Goal: Information Seeking & Learning: Learn about a topic

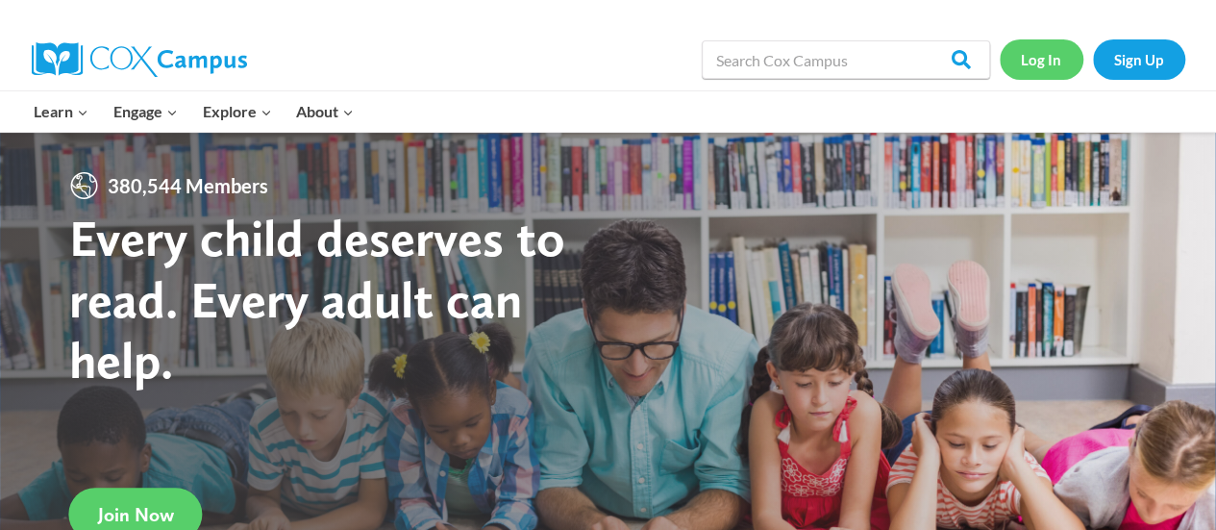
click at [1019, 41] on link "Log In" at bounding box center [1042, 58] width 84 height 39
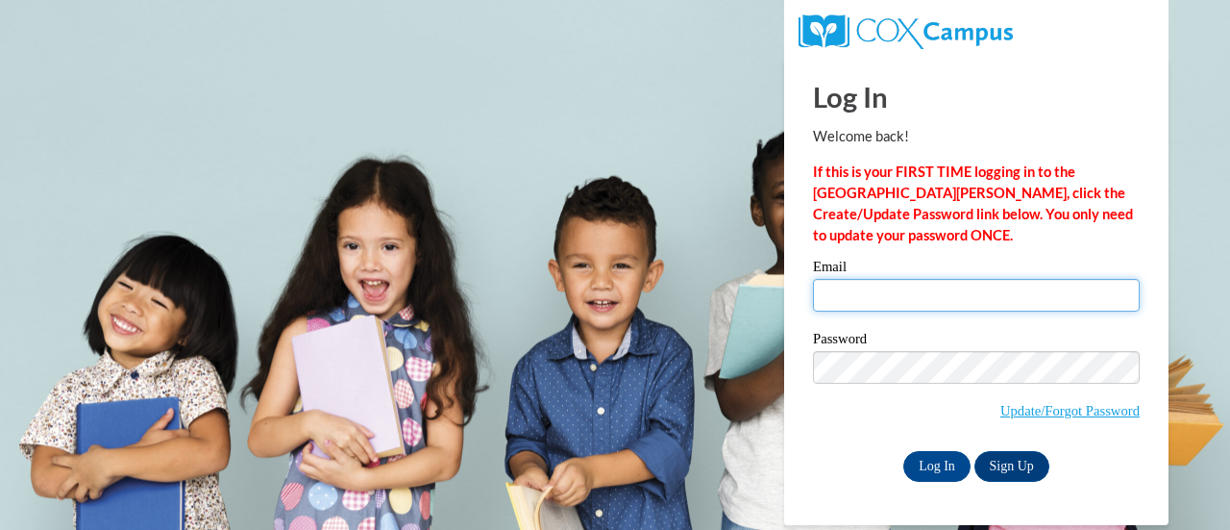
click at [891, 292] on input "Email" at bounding box center [976, 295] width 327 height 33
type input "alexis.baum@muskegonorway.org"
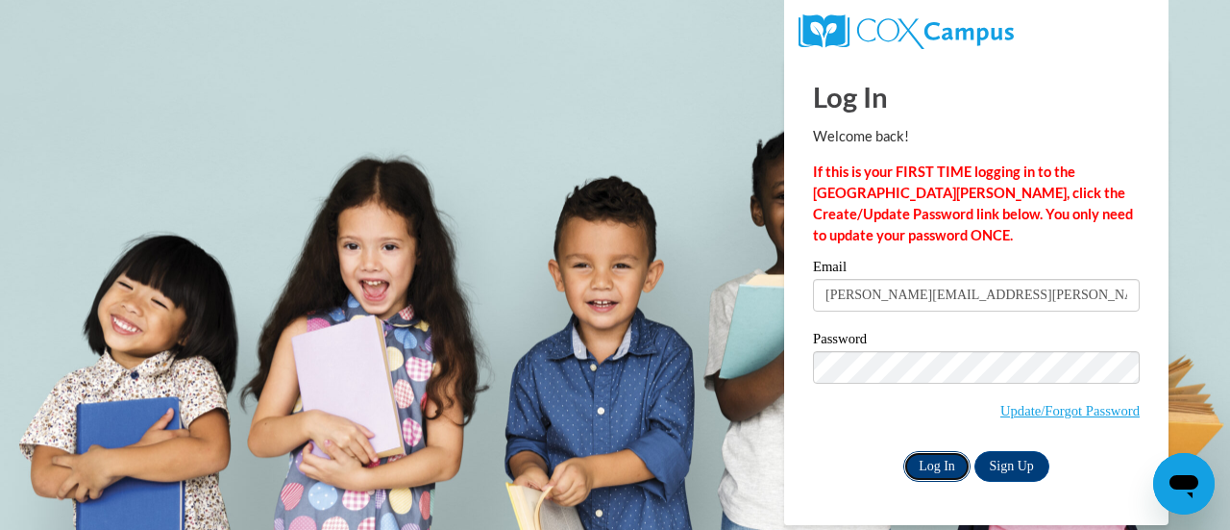
click at [939, 470] on input "Log In" at bounding box center [937, 466] width 67 height 31
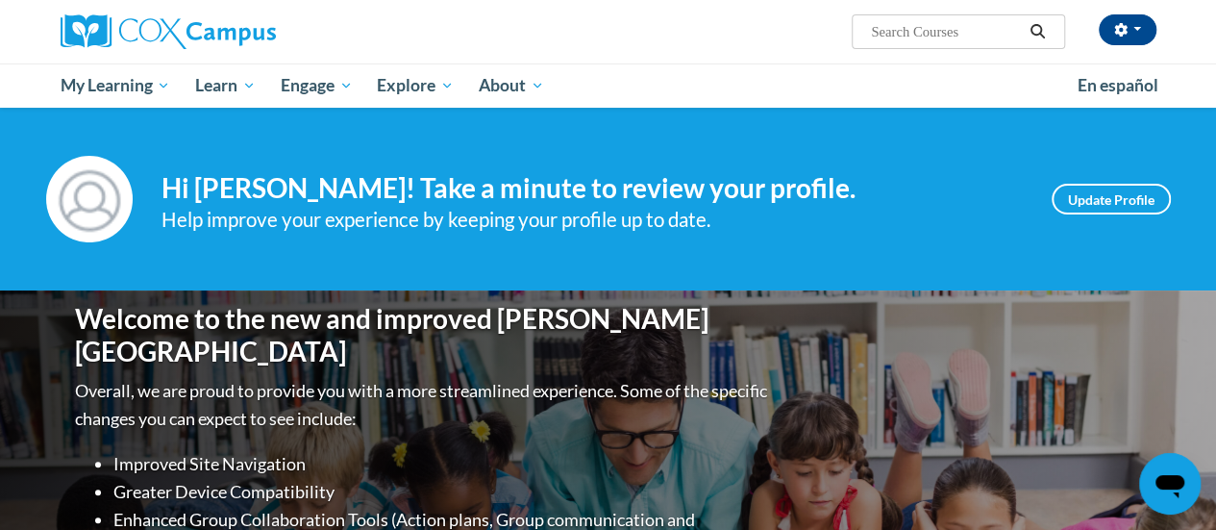
scroll to position [247, 0]
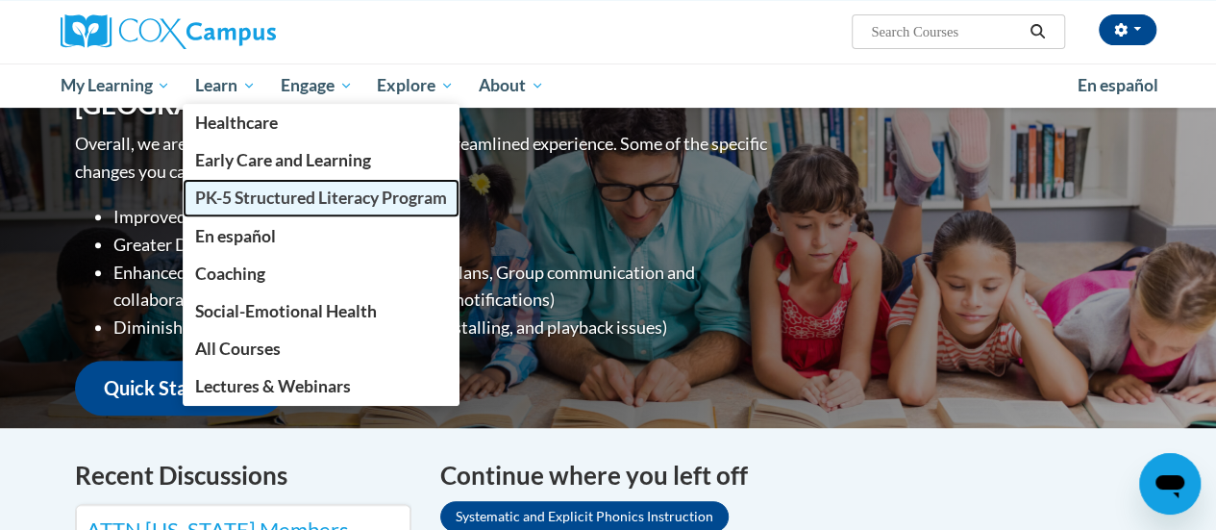
click at [252, 201] on span "PK-5 Structured Literacy Program" at bounding box center [321, 197] width 252 height 20
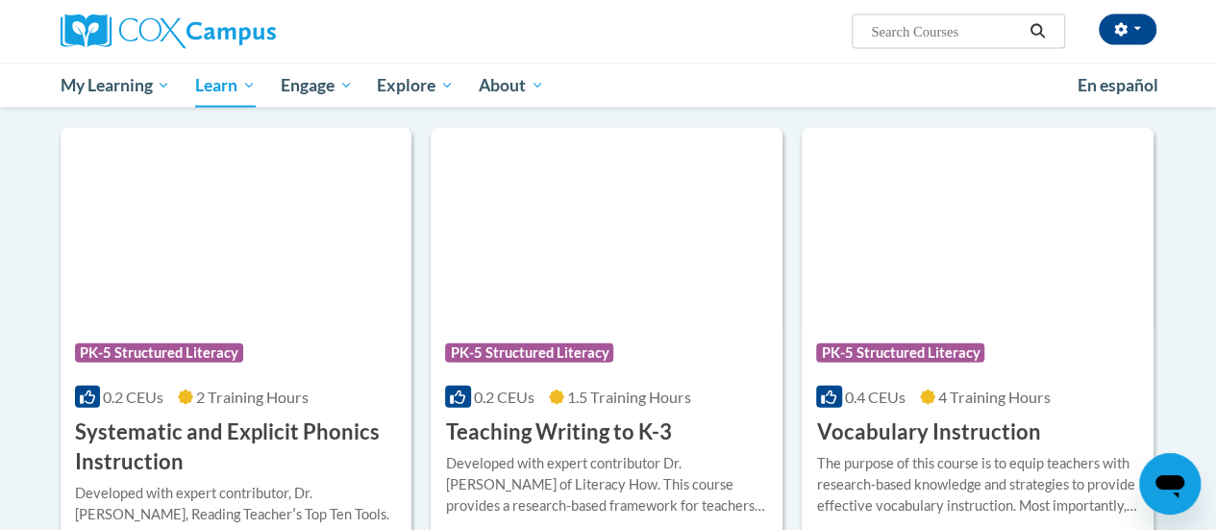
scroll to position [2093, 0]
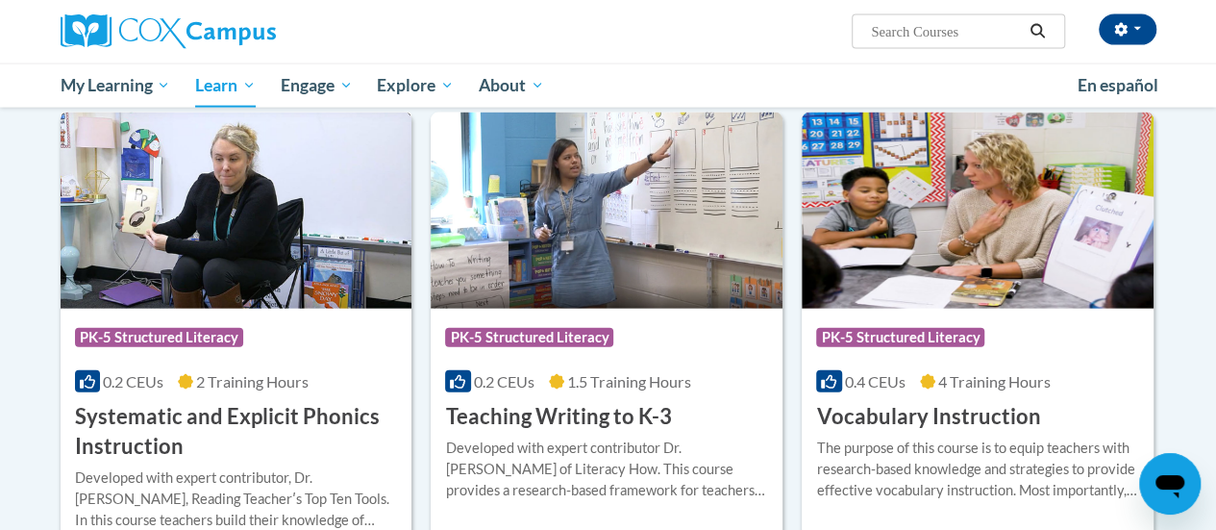
click at [208, 406] on h3 "Systematic and Explicit Phonics Instruction" at bounding box center [236, 432] width 323 height 60
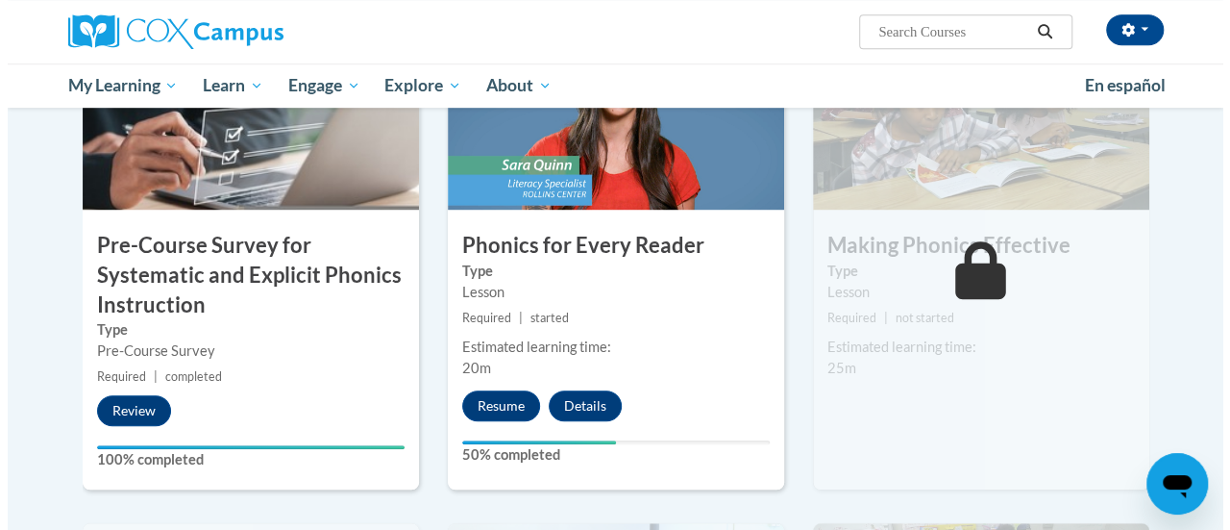
scroll to position [531, 0]
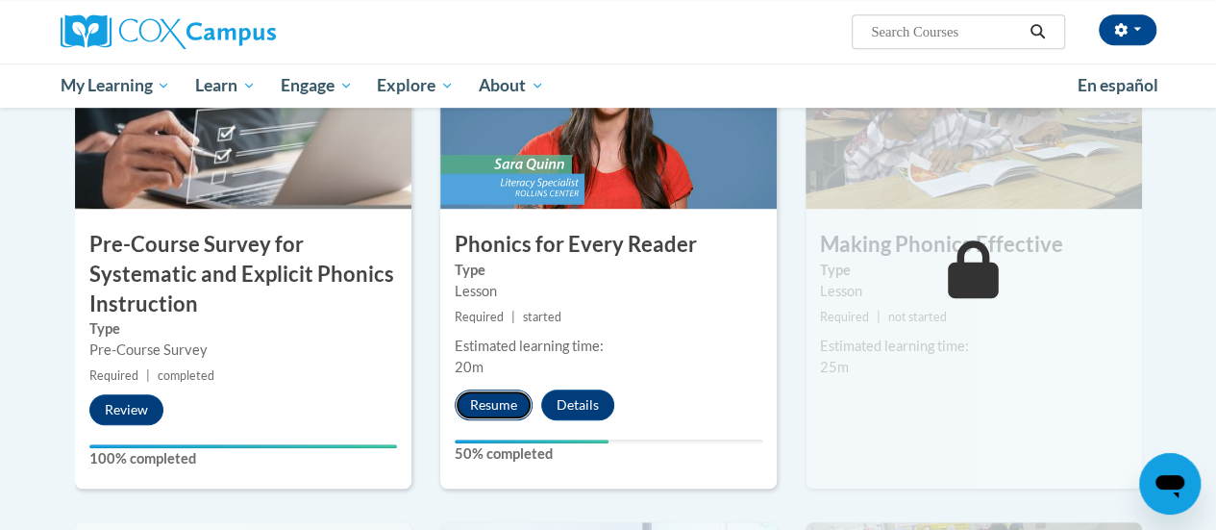
click at [468, 407] on button "Resume" at bounding box center [494, 404] width 78 height 31
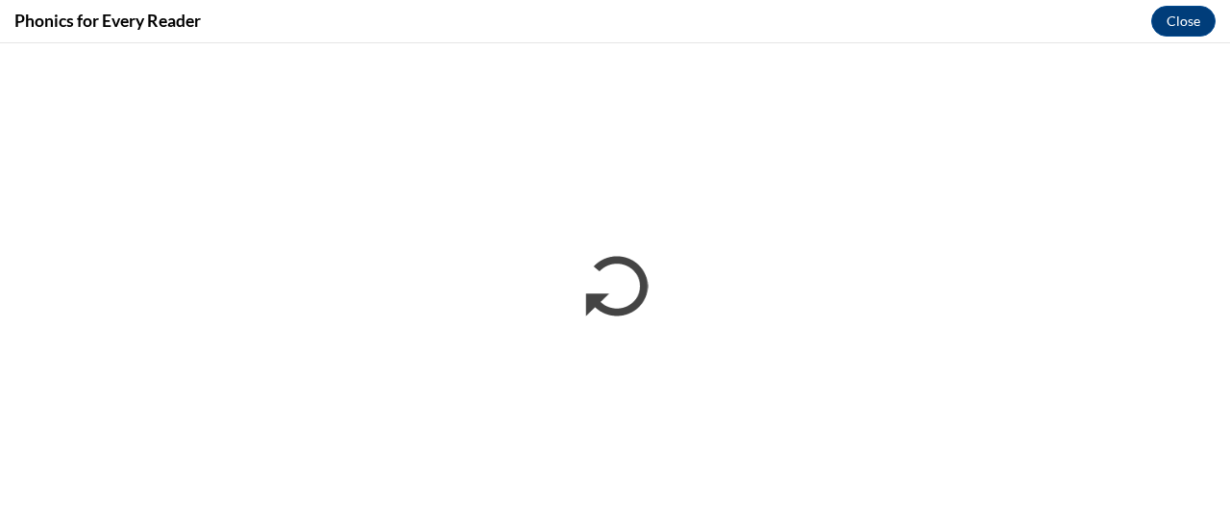
scroll to position [0, 0]
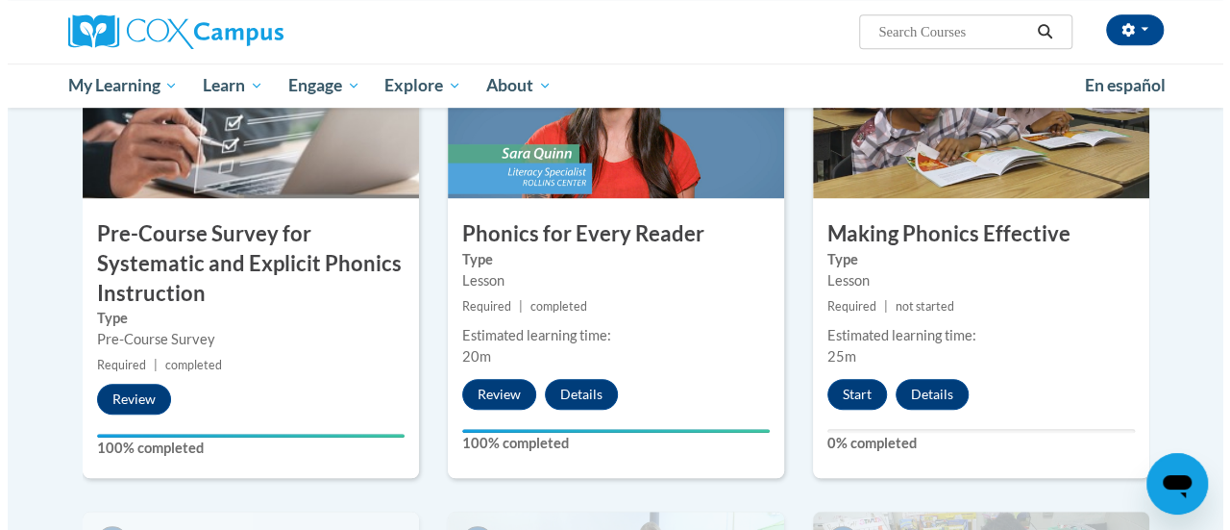
scroll to position [542, 0]
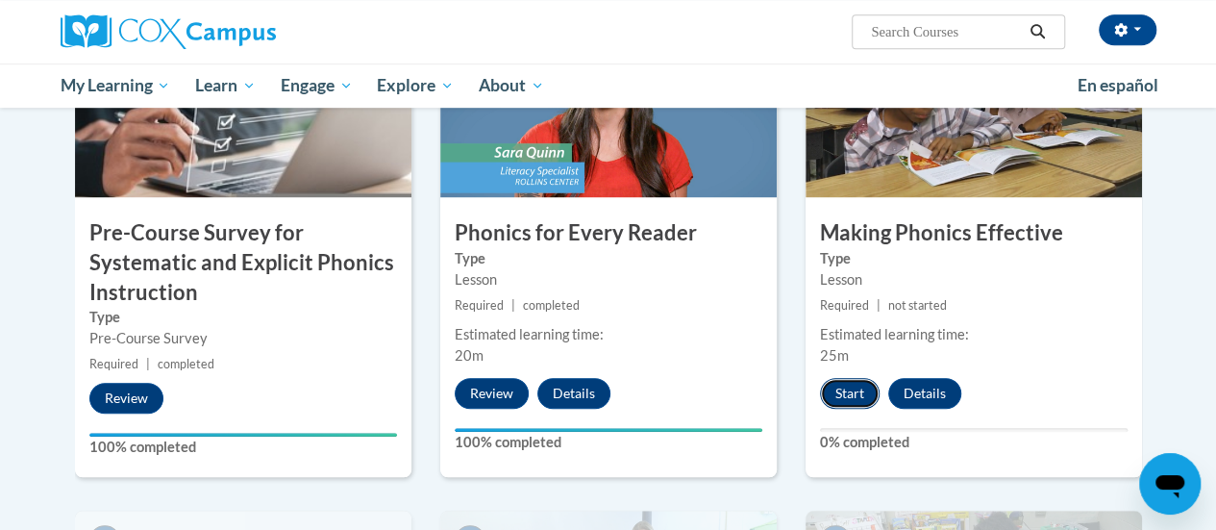
click at [847, 401] on button "Start" at bounding box center [850, 393] width 60 height 31
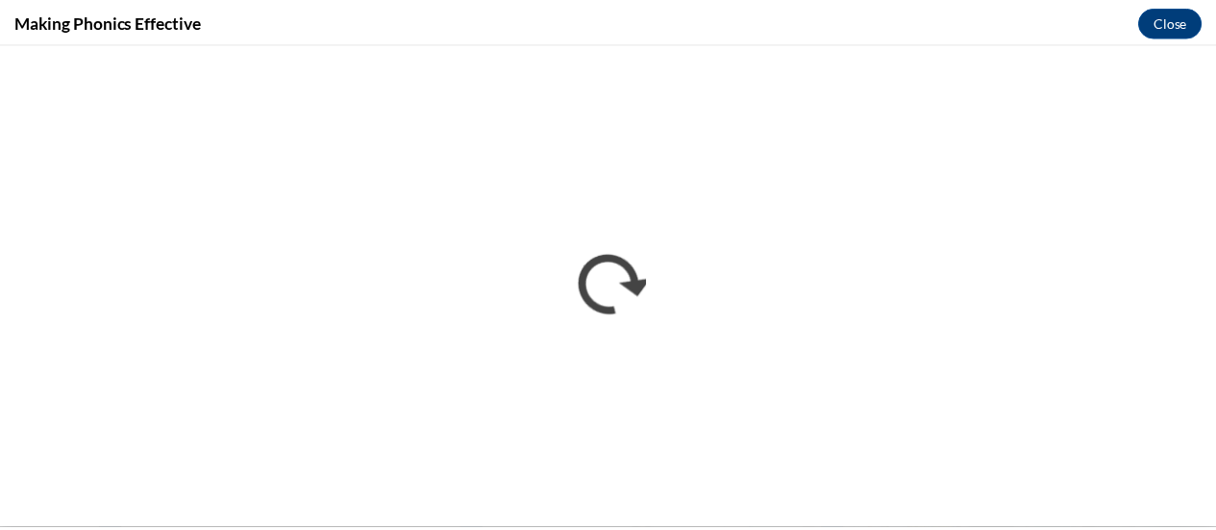
scroll to position [0, 0]
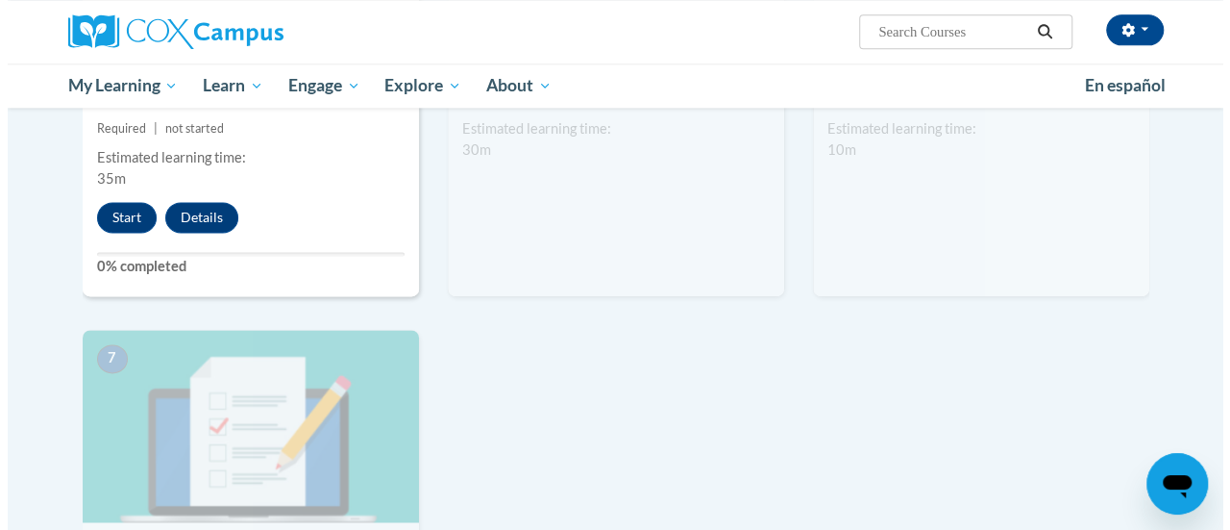
scroll to position [1033, 0]
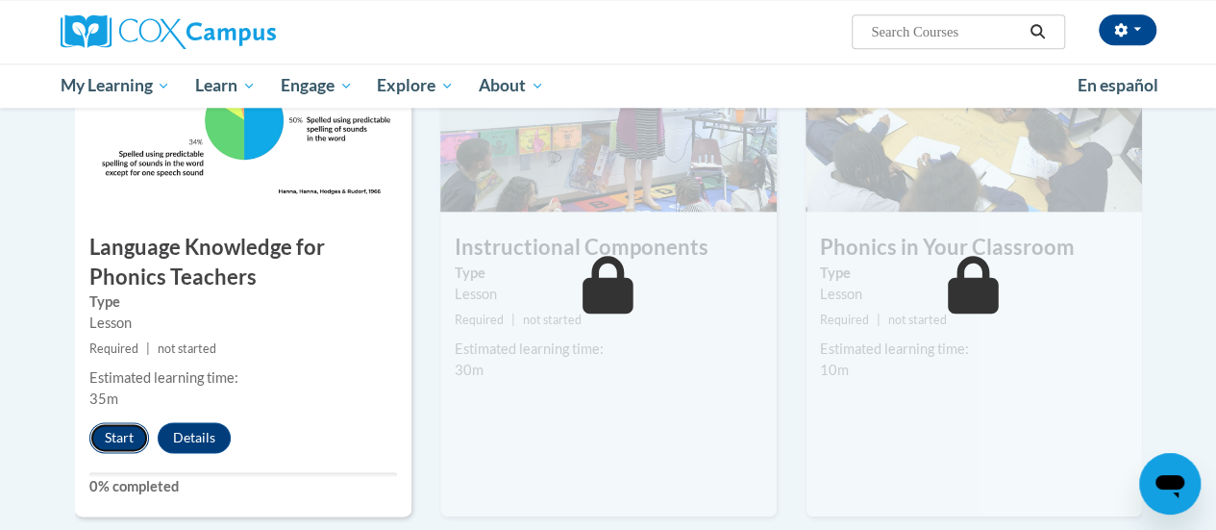
click at [115, 430] on button "Start" at bounding box center [119, 437] width 60 height 31
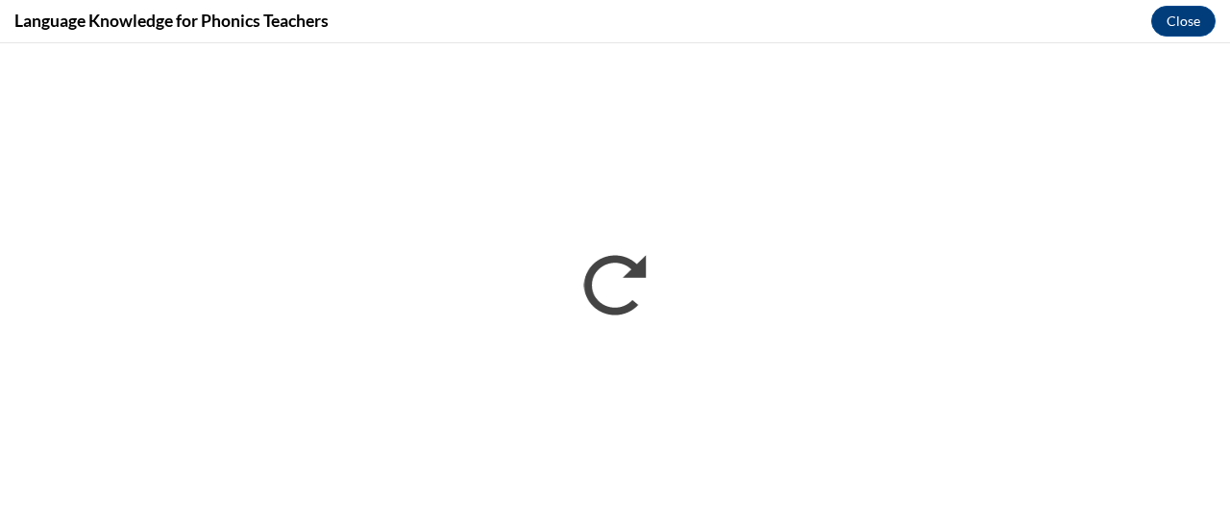
scroll to position [0, 0]
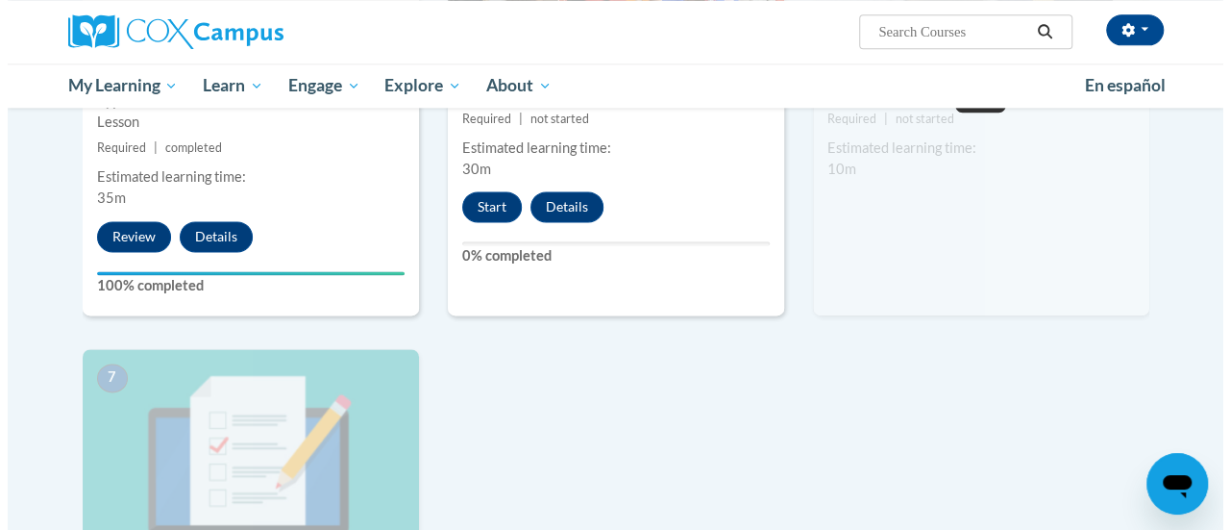
scroll to position [1079, 0]
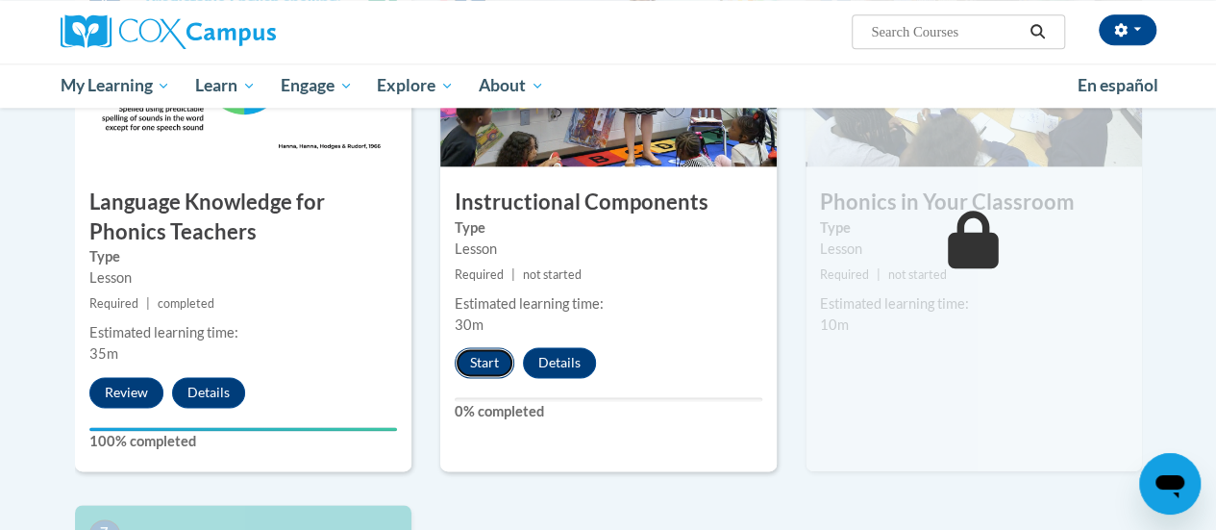
click at [484, 363] on button "Start" at bounding box center [485, 362] width 60 height 31
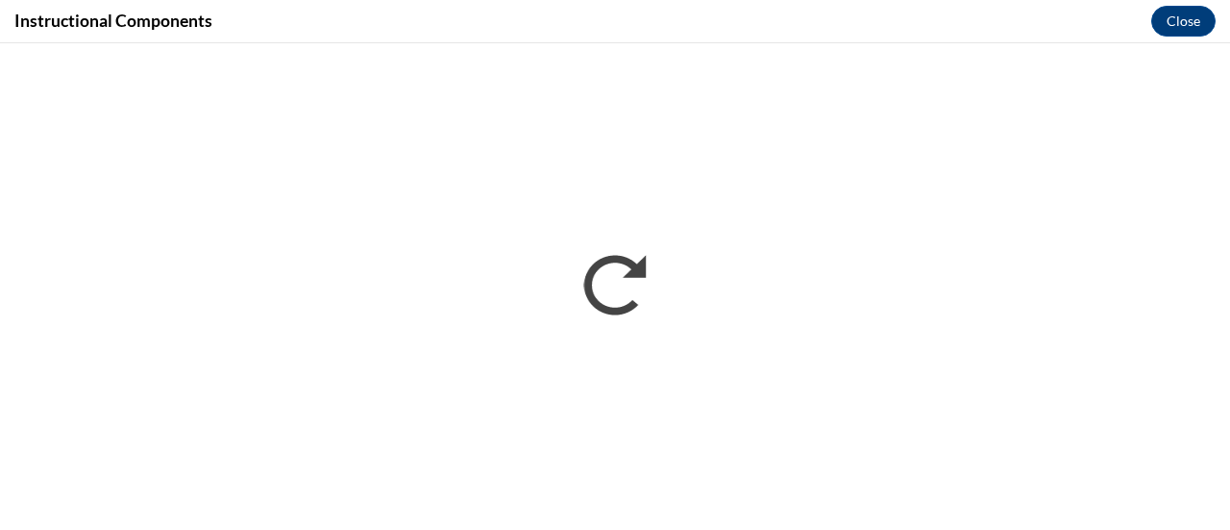
scroll to position [0, 0]
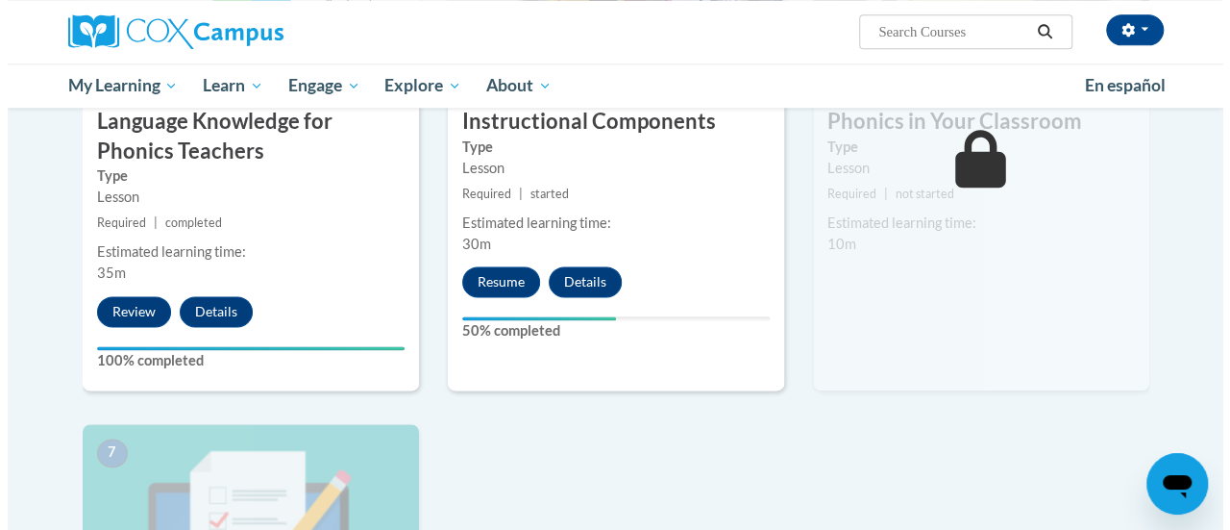
scroll to position [1144, 0]
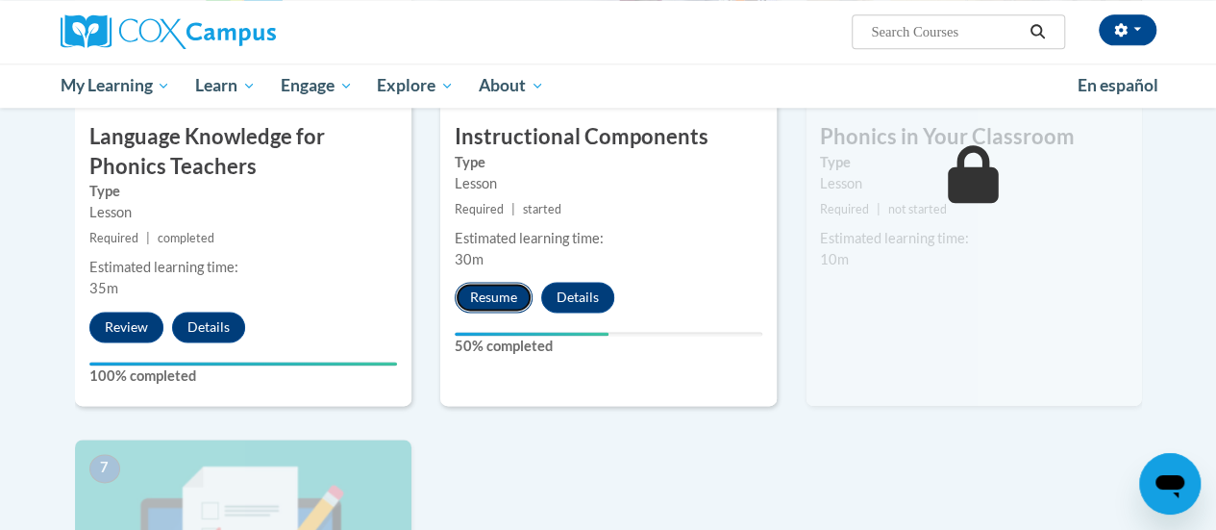
click at [483, 302] on button "Resume" at bounding box center [494, 297] width 78 height 31
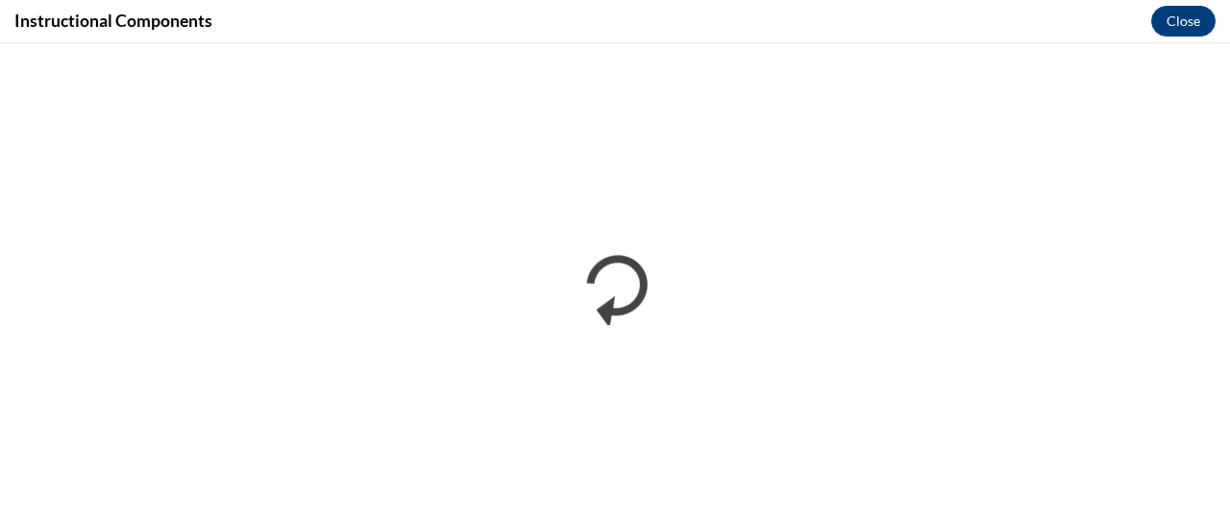
scroll to position [0, 0]
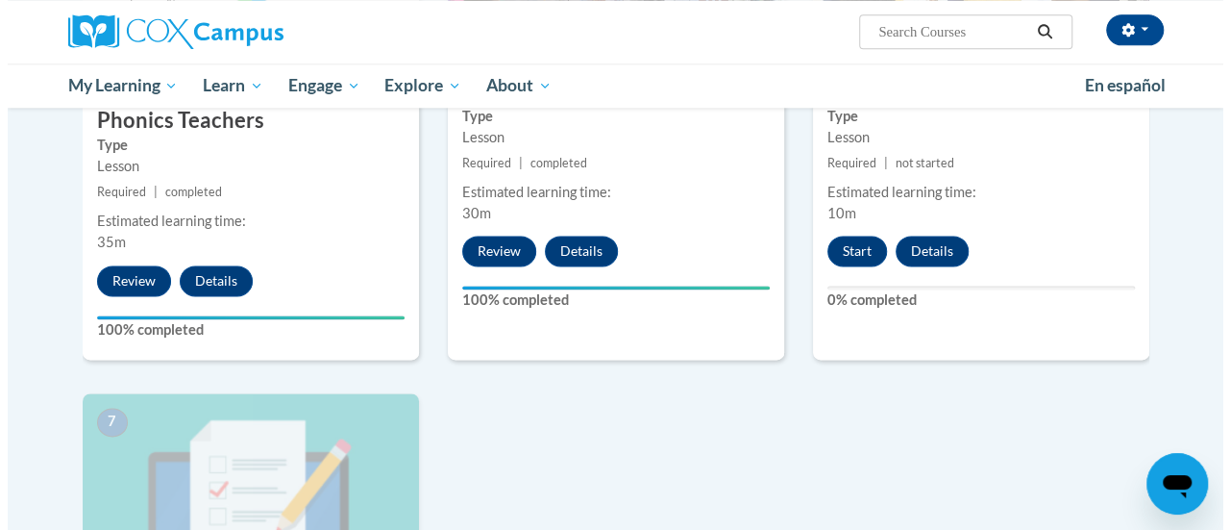
scroll to position [1155, 0]
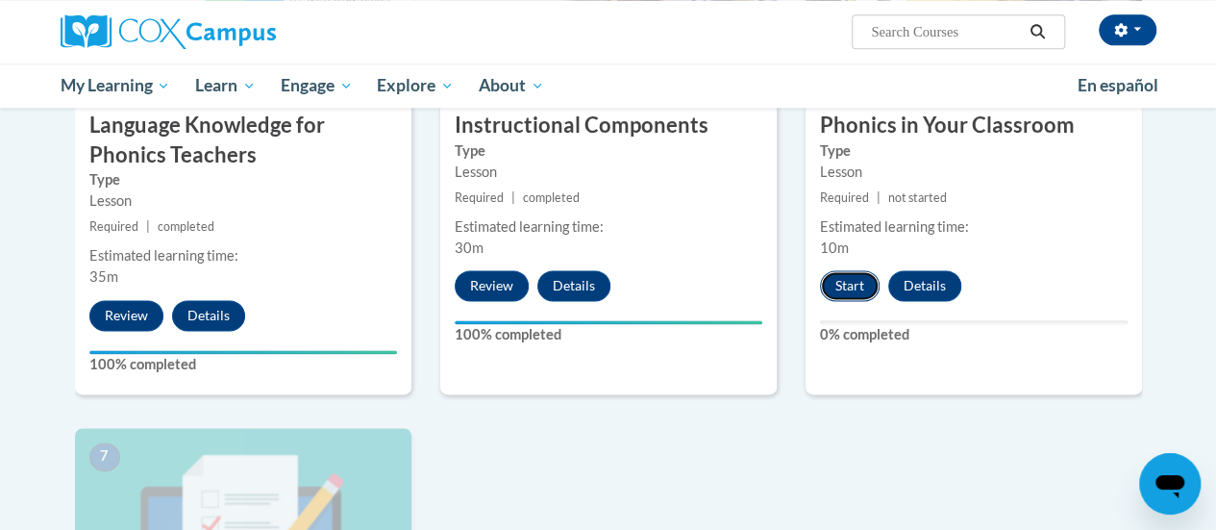
click at [846, 283] on button "Start" at bounding box center [850, 285] width 60 height 31
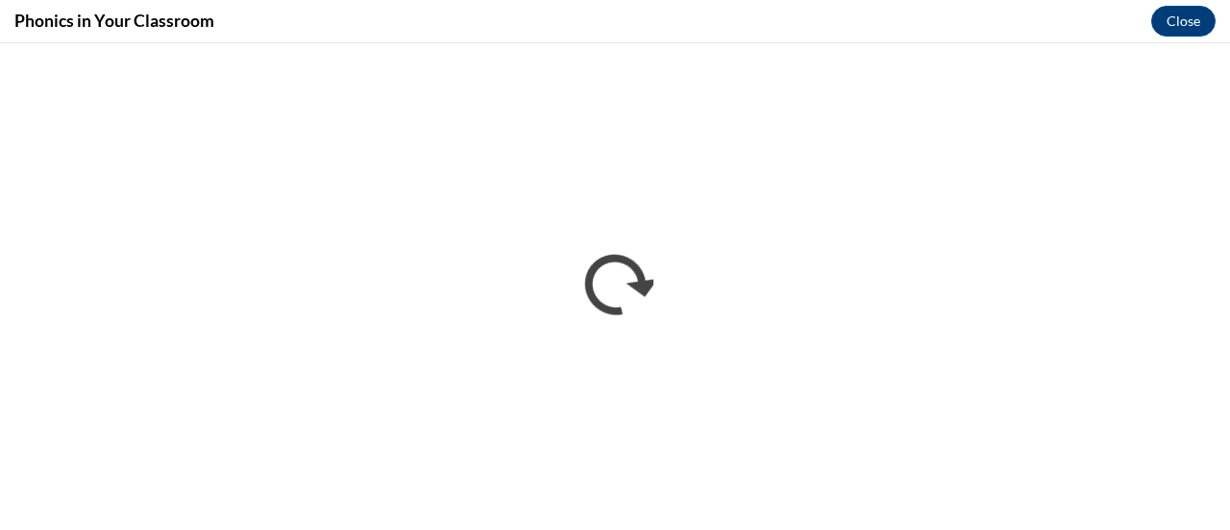
scroll to position [0, 0]
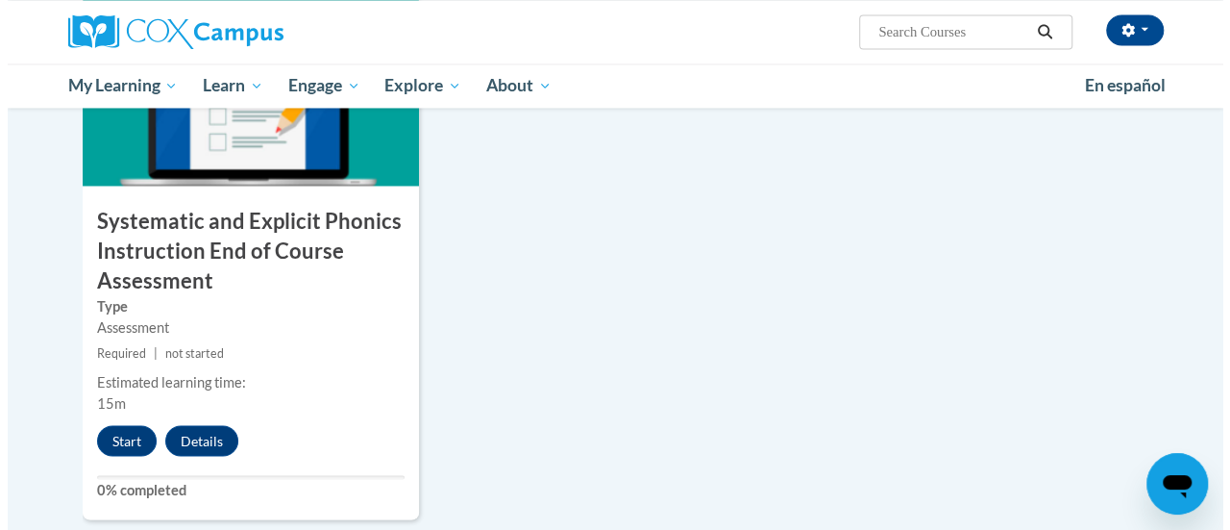
scroll to position [1640, 0]
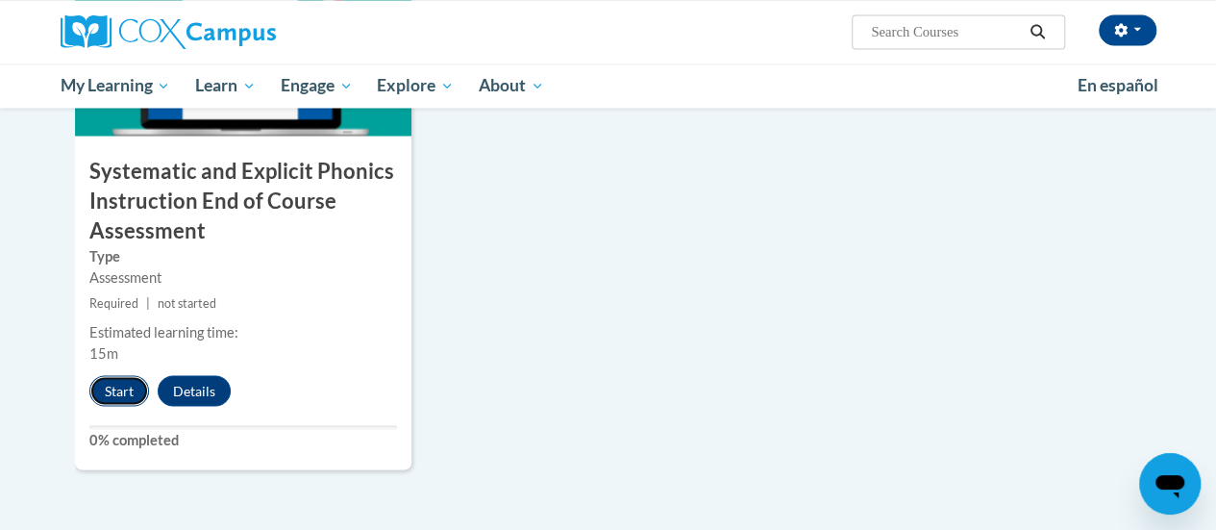
click at [117, 398] on button "Start" at bounding box center [119, 390] width 60 height 31
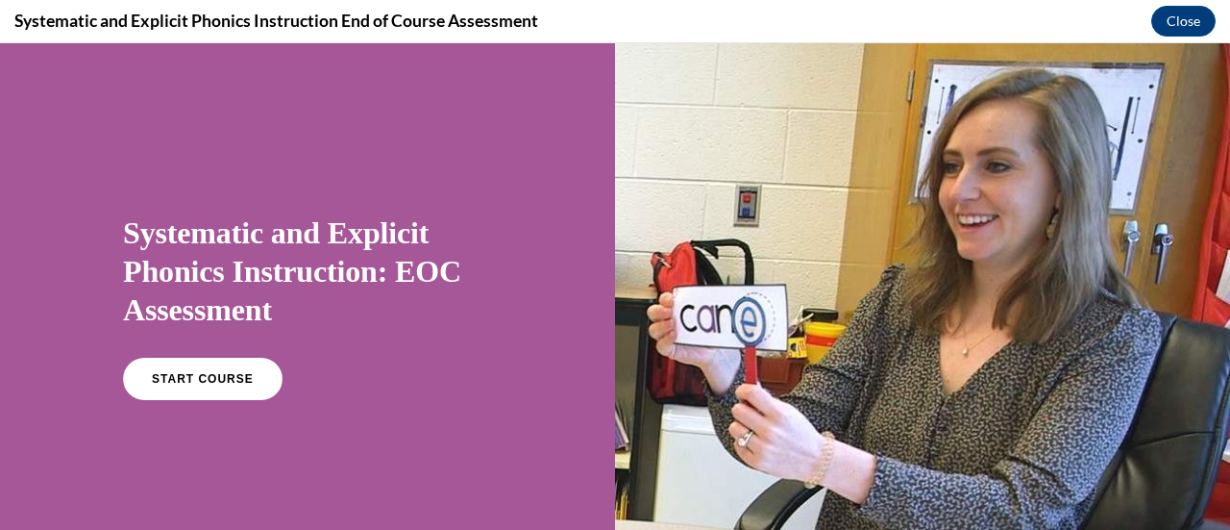
scroll to position [0, 0]
click at [139, 389] on link "START COURSE" at bounding box center [202, 379] width 167 height 44
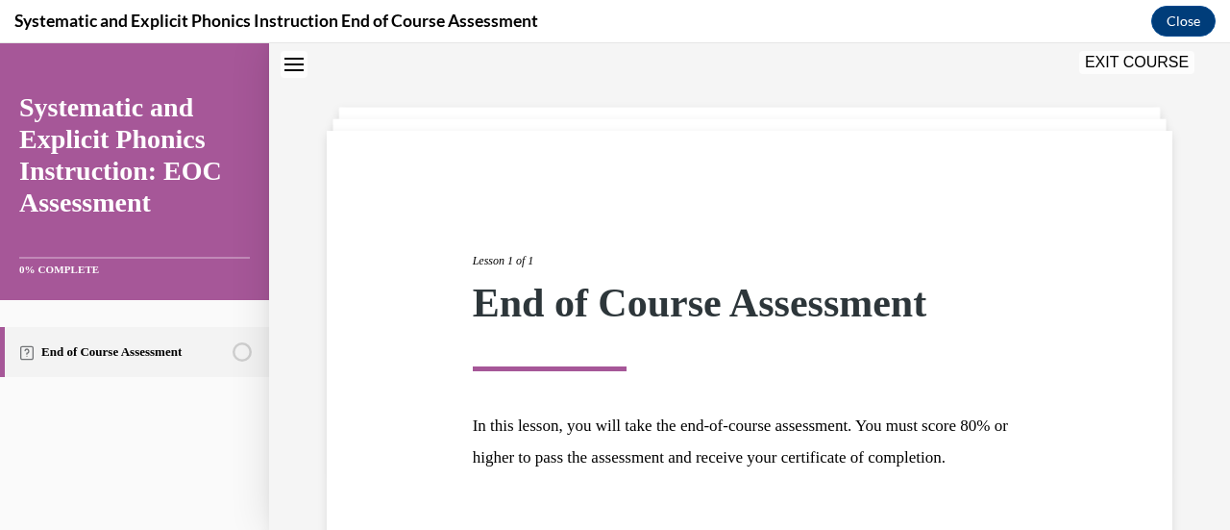
scroll to position [225, 0]
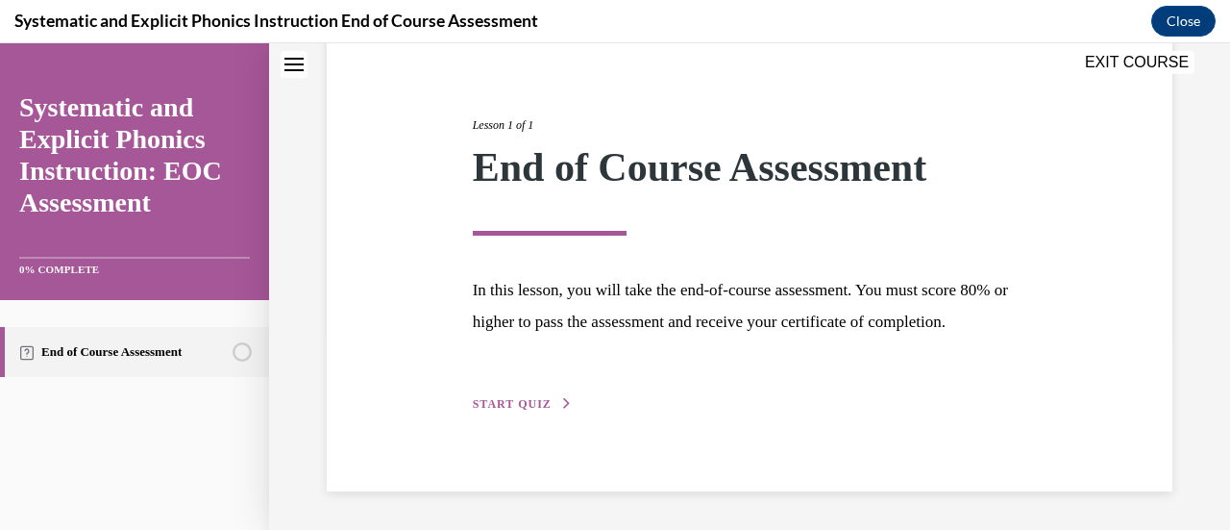
click at [530, 410] on span "START QUIZ" at bounding box center [512, 403] width 79 height 13
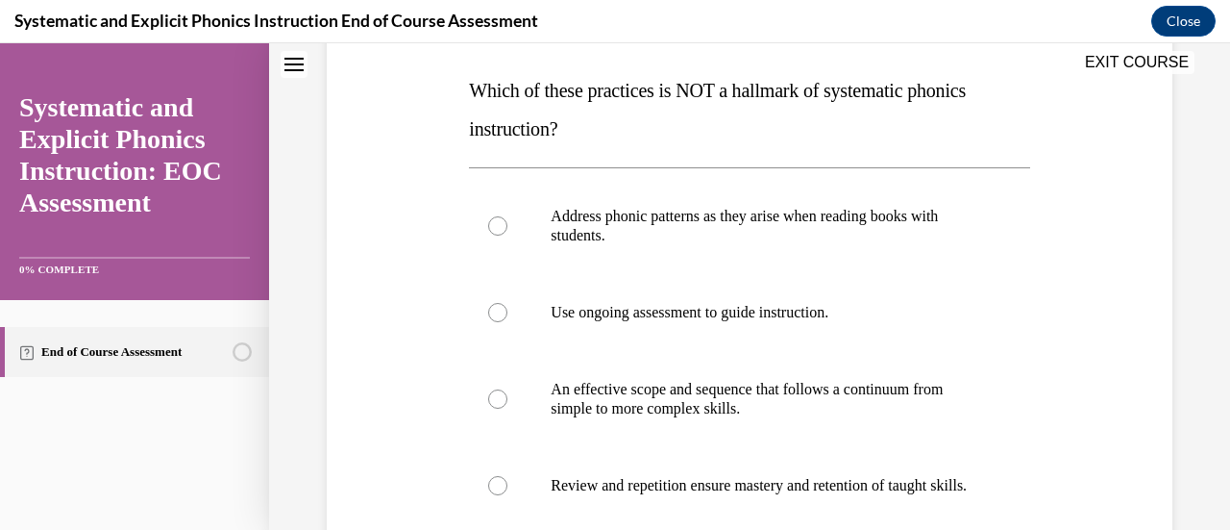
scroll to position [297, 0]
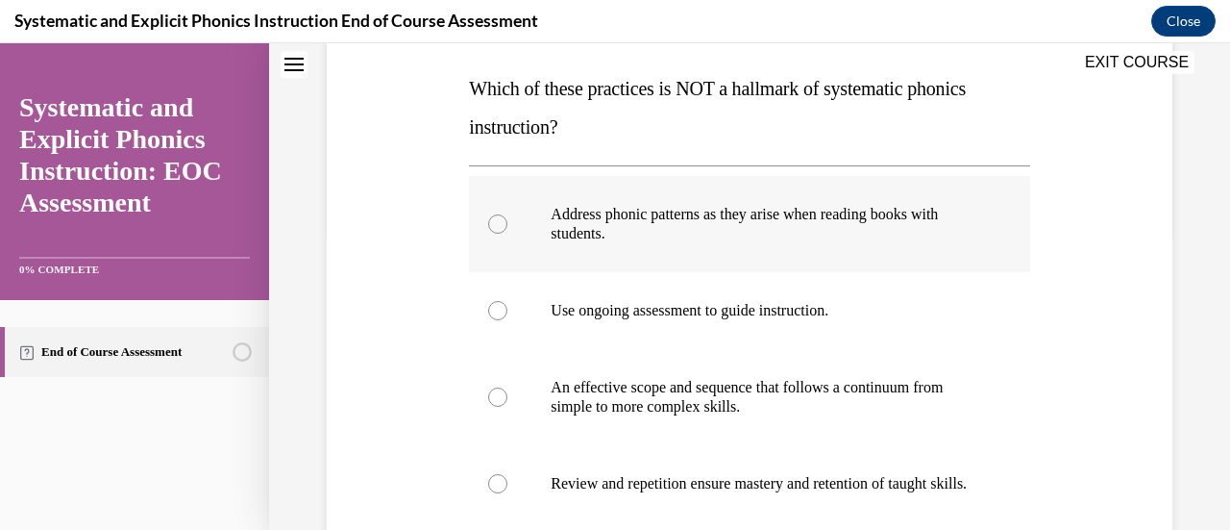
click at [684, 239] on p "Address phonic patterns as they arise when reading books with students." at bounding box center [766, 224] width 431 height 38
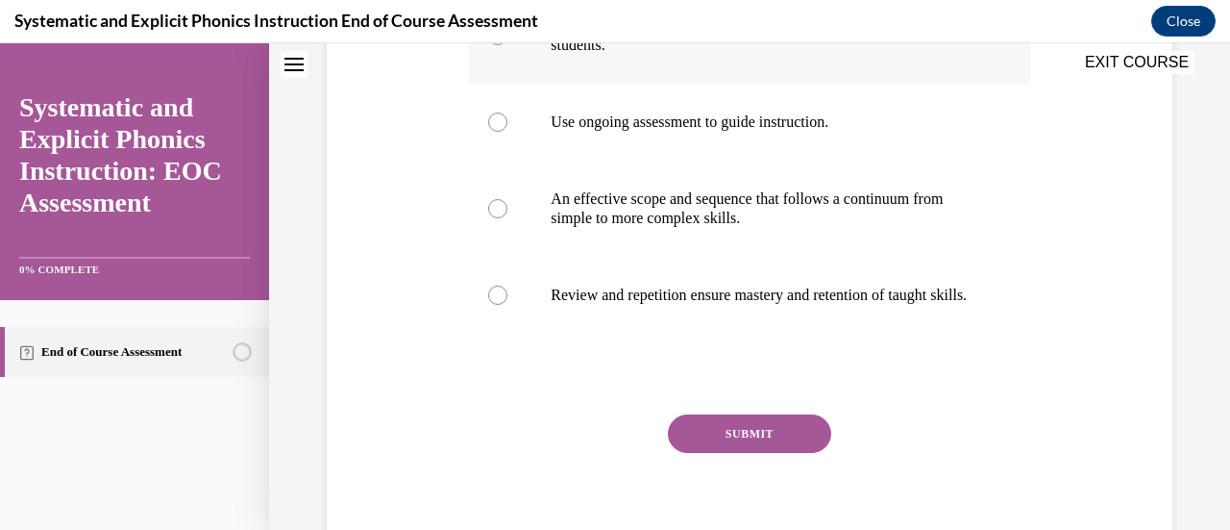
scroll to position [508, 0]
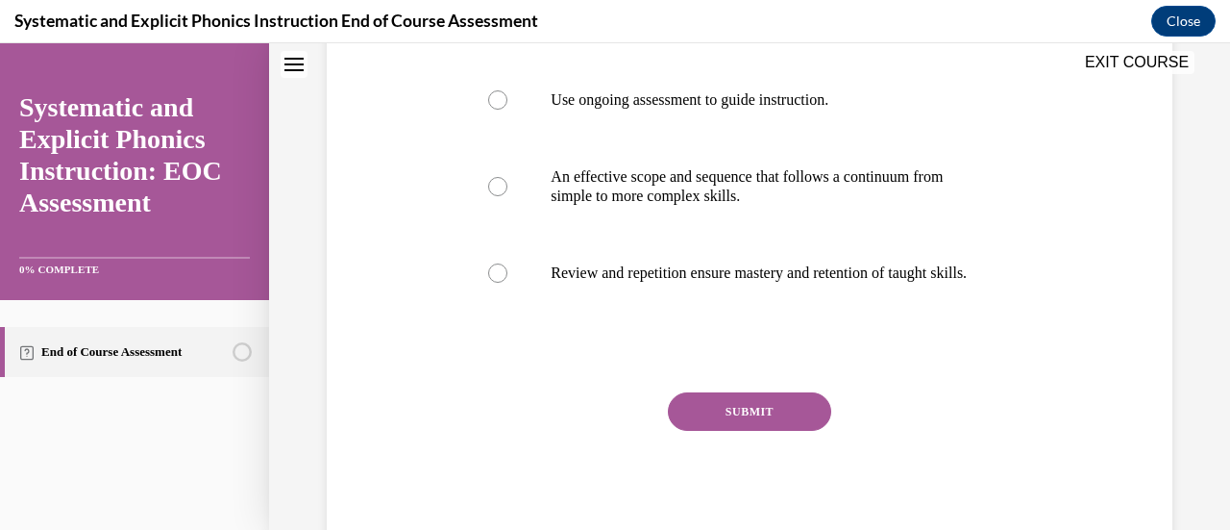
click at [714, 416] on button "SUBMIT" at bounding box center [749, 411] width 163 height 38
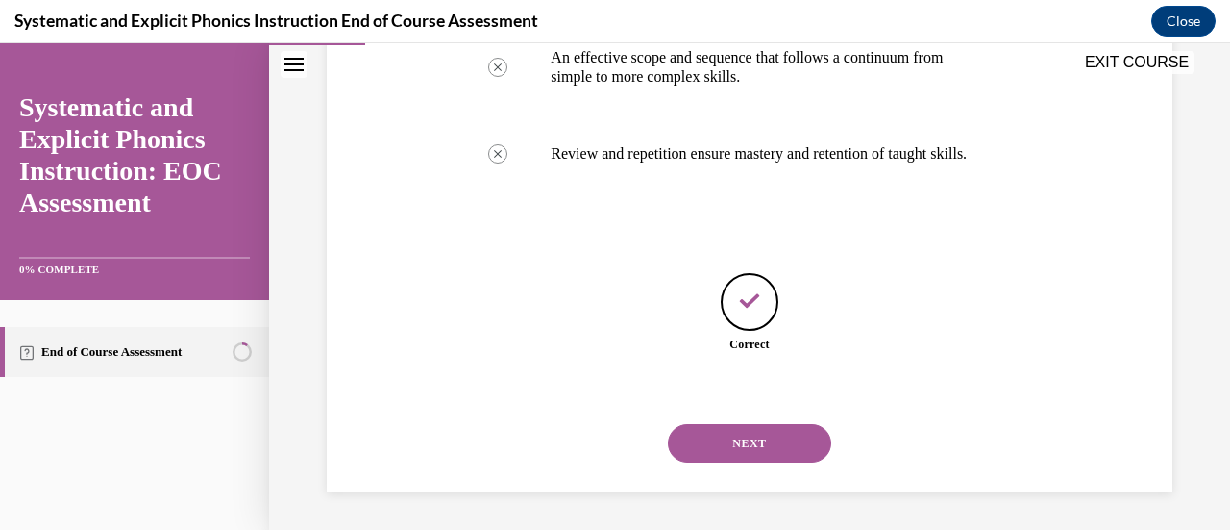
click at [732, 438] on button "NEXT" at bounding box center [749, 443] width 163 height 38
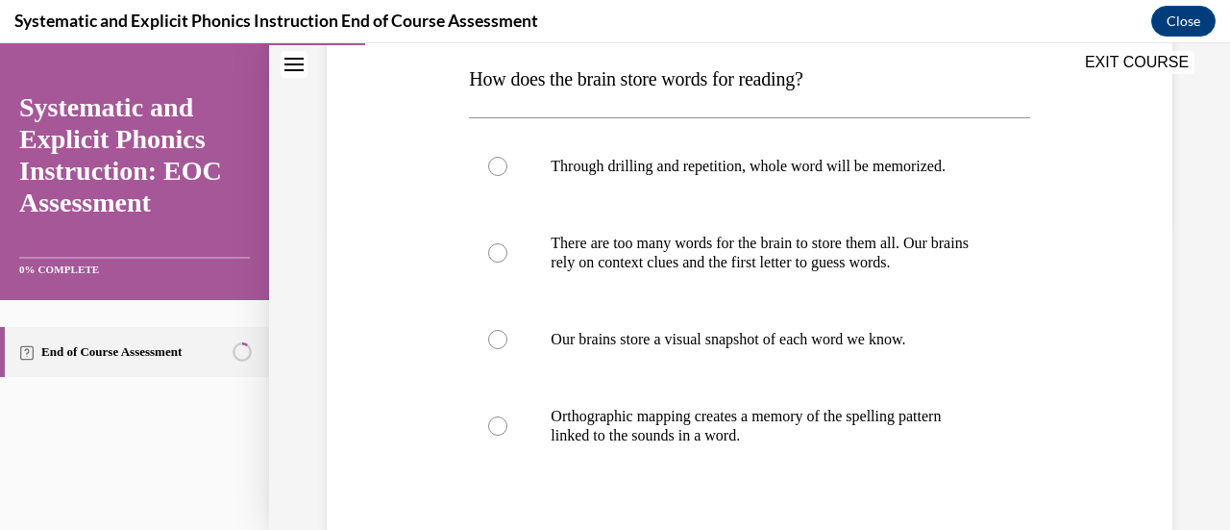
scroll to position [308, 0]
click at [639, 430] on p "Orthographic mapping creates a memory of the spelling pattern linked to the sou…" at bounding box center [766, 425] width 431 height 38
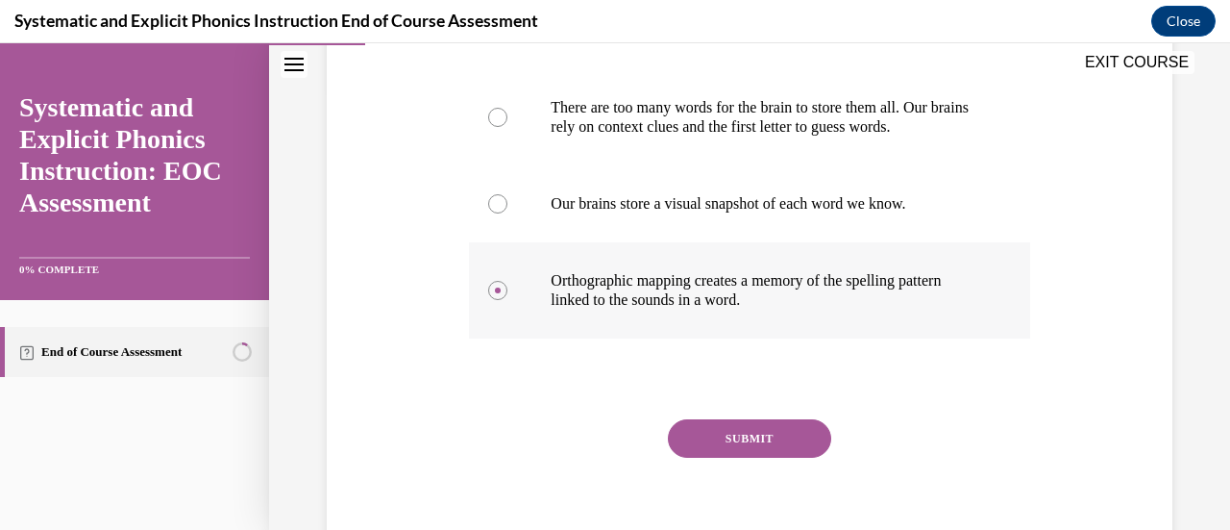
scroll to position [469, 0]
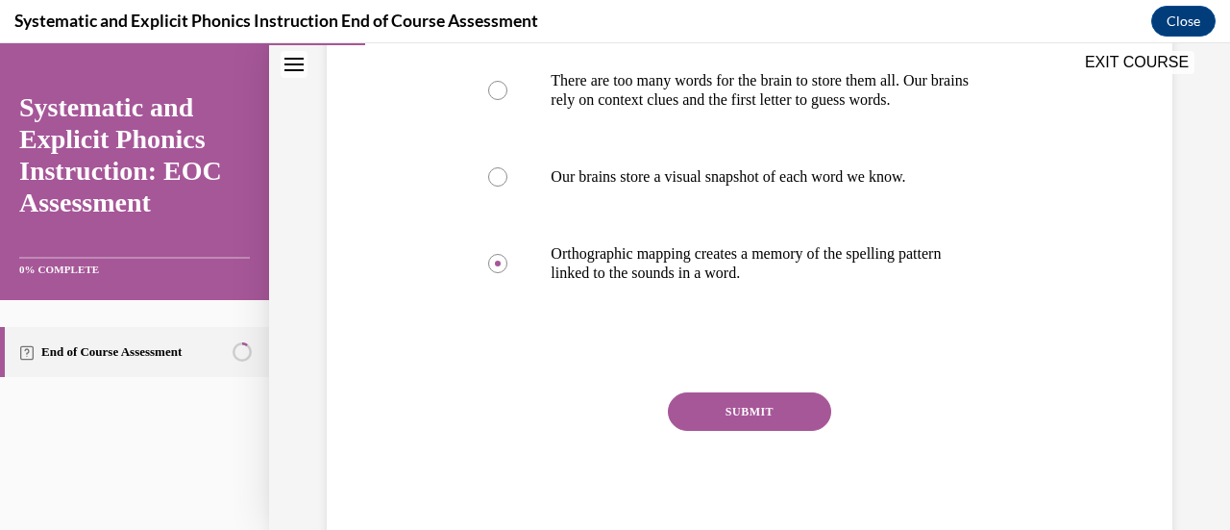
click at [702, 413] on button "SUBMIT" at bounding box center [749, 411] width 163 height 38
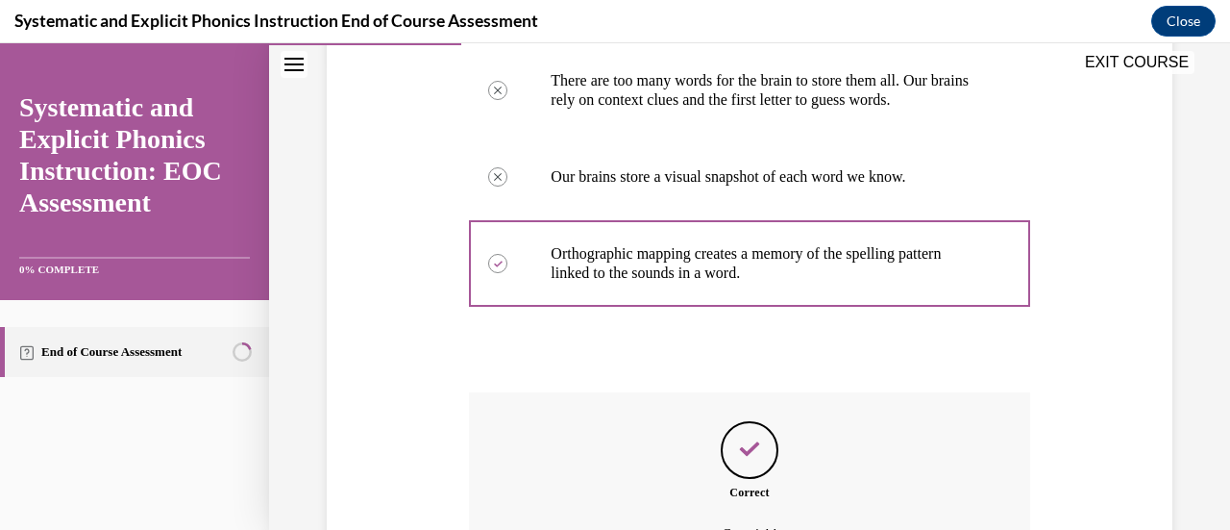
scroll to position [657, 0]
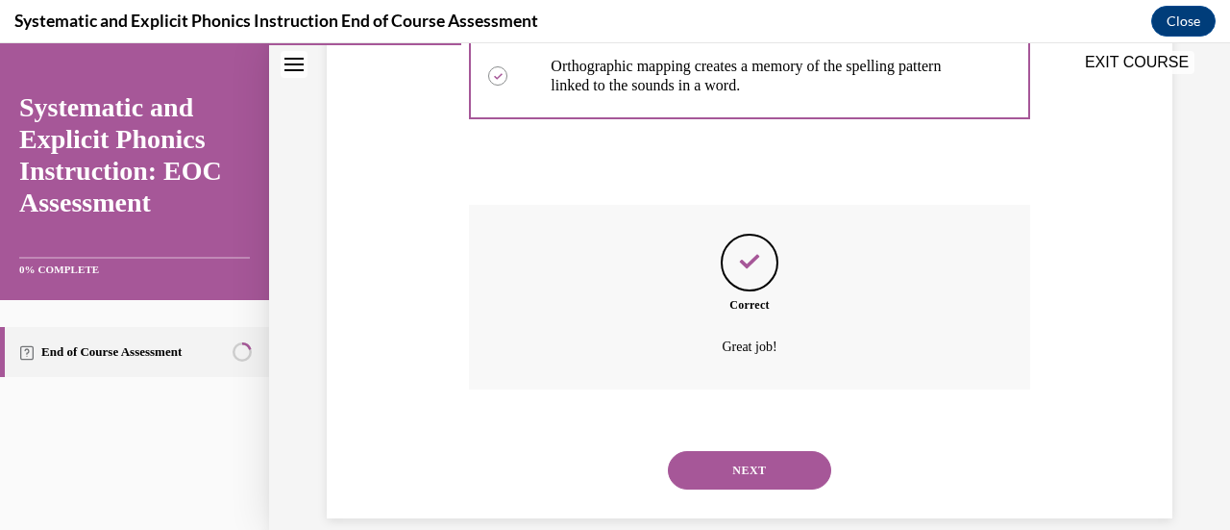
click at [753, 469] on button "NEXT" at bounding box center [749, 470] width 163 height 38
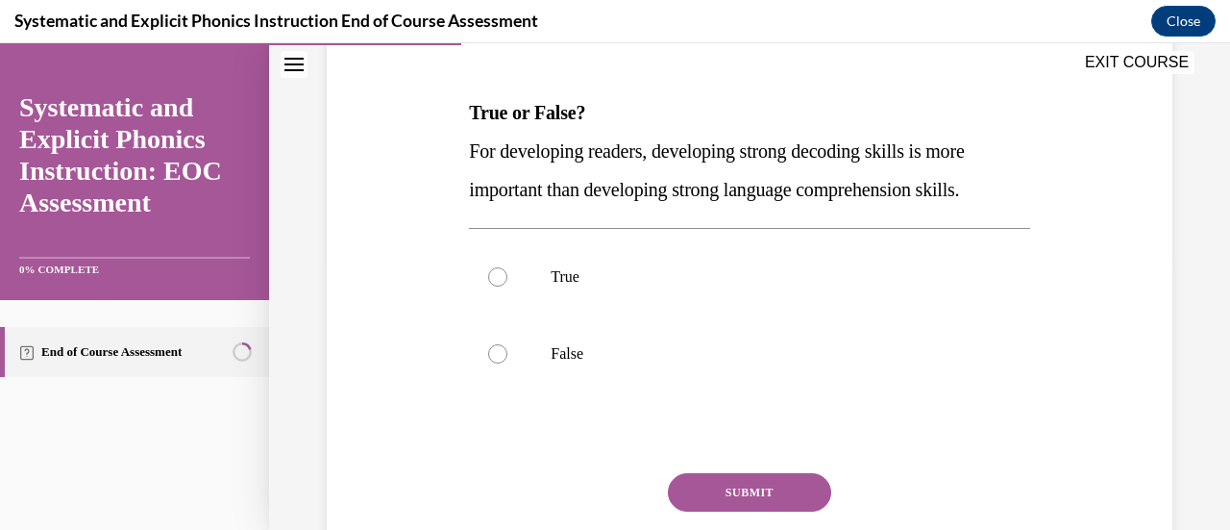
scroll to position [274, 0]
click at [536, 286] on div at bounding box center [749, 275] width 560 height 77
click at [561, 332] on div at bounding box center [749, 352] width 560 height 77
click at [743, 487] on button "SUBMIT" at bounding box center [749, 491] width 163 height 38
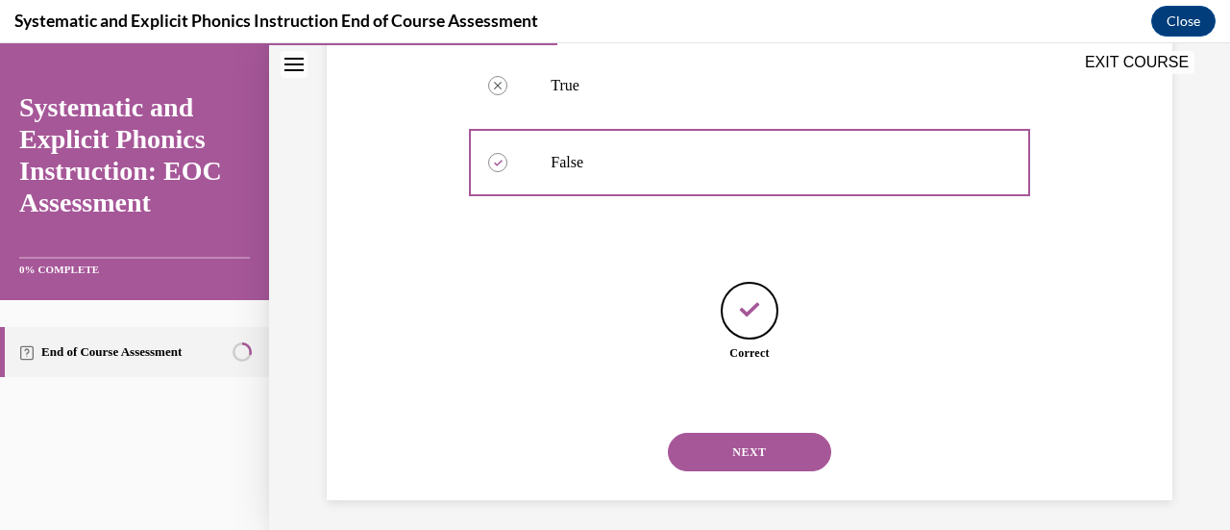
click at [731, 460] on button "NEXT" at bounding box center [749, 452] width 163 height 38
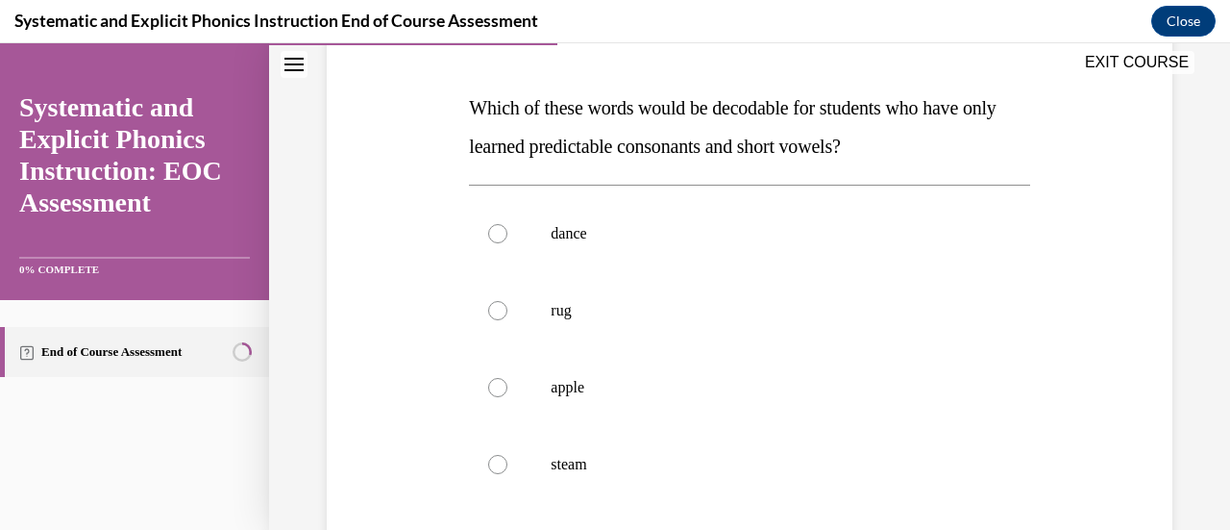
scroll to position [297, 0]
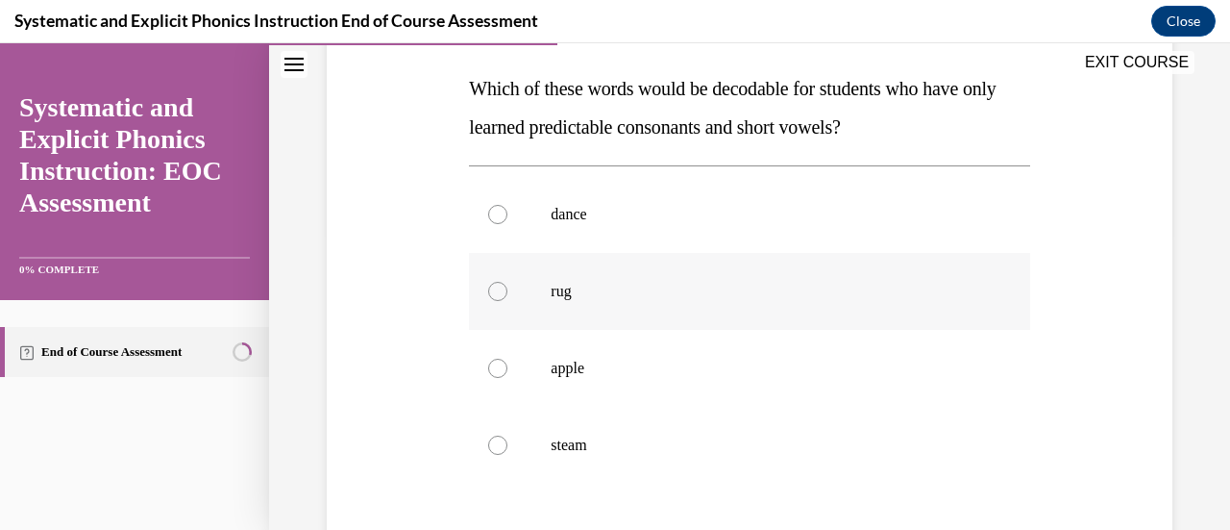
click at [519, 290] on div at bounding box center [749, 291] width 560 height 77
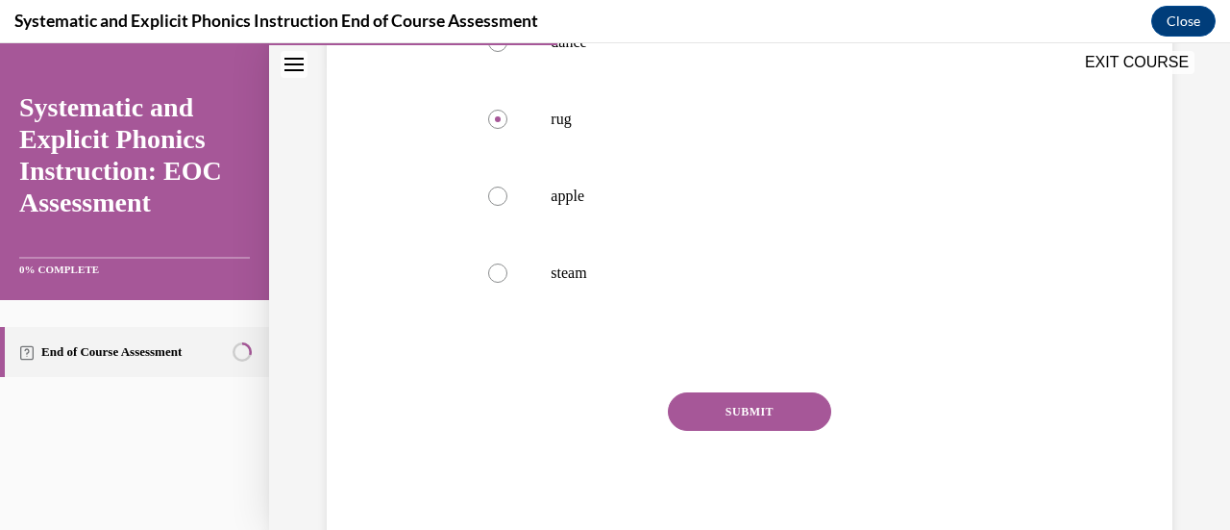
click at [716, 402] on button "SUBMIT" at bounding box center [749, 411] width 163 height 38
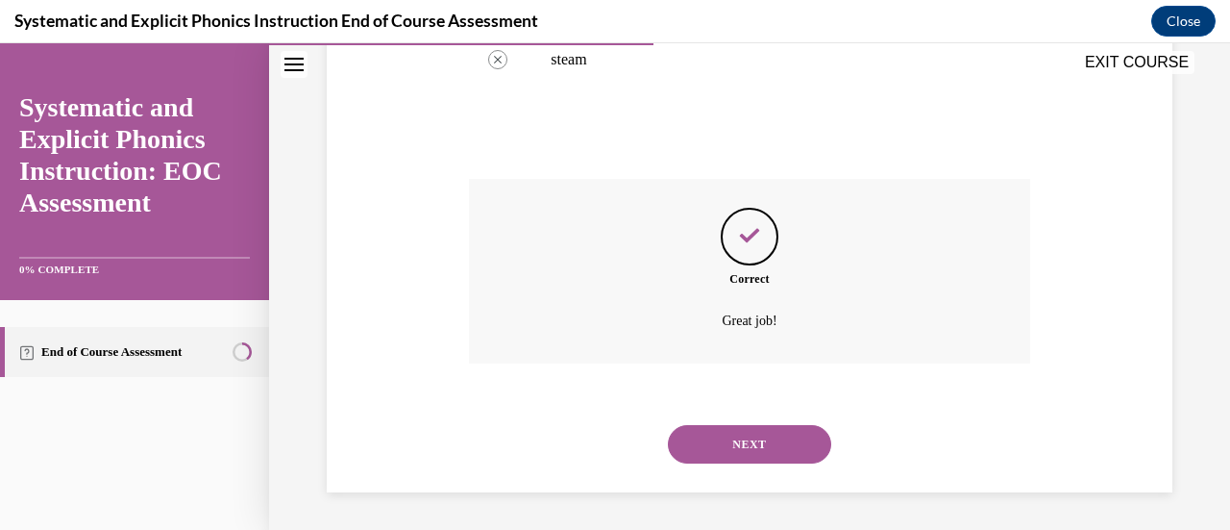
click at [734, 431] on button "NEXT" at bounding box center [749, 444] width 163 height 38
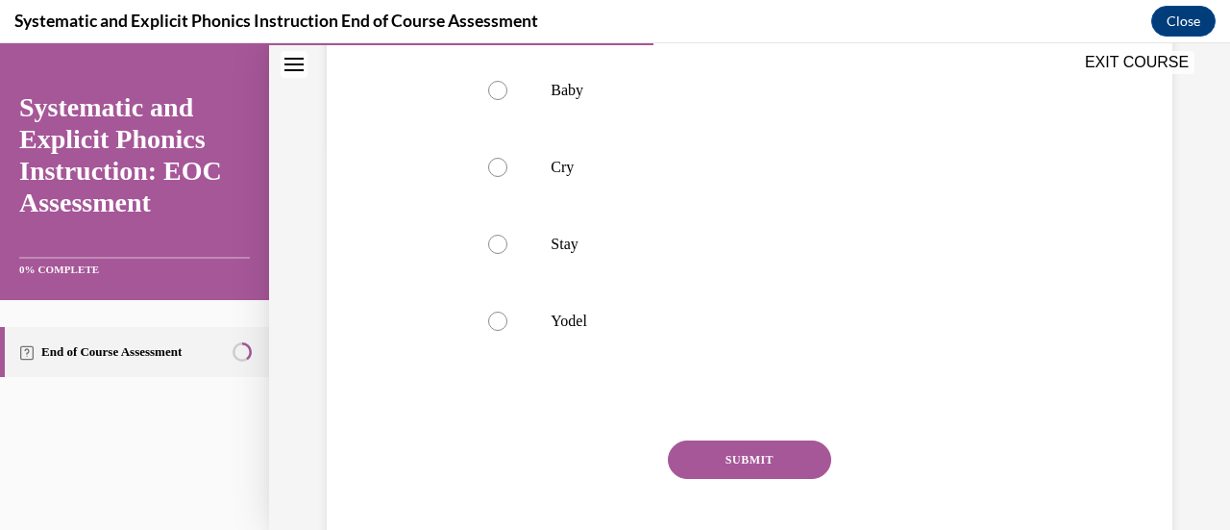
scroll to position [384, 0]
click at [518, 318] on div at bounding box center [749, 320] width 560 height 77
click at [723, 466] on button "SUBMIT" at bounding box center [749, 458] width 163 height 38
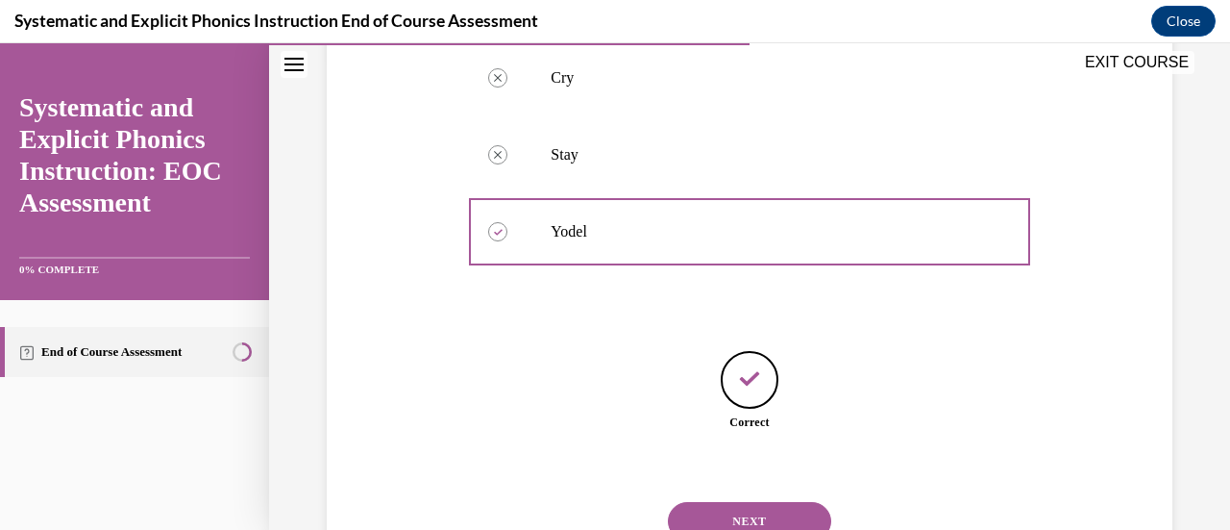
scroll to position [520, 0]
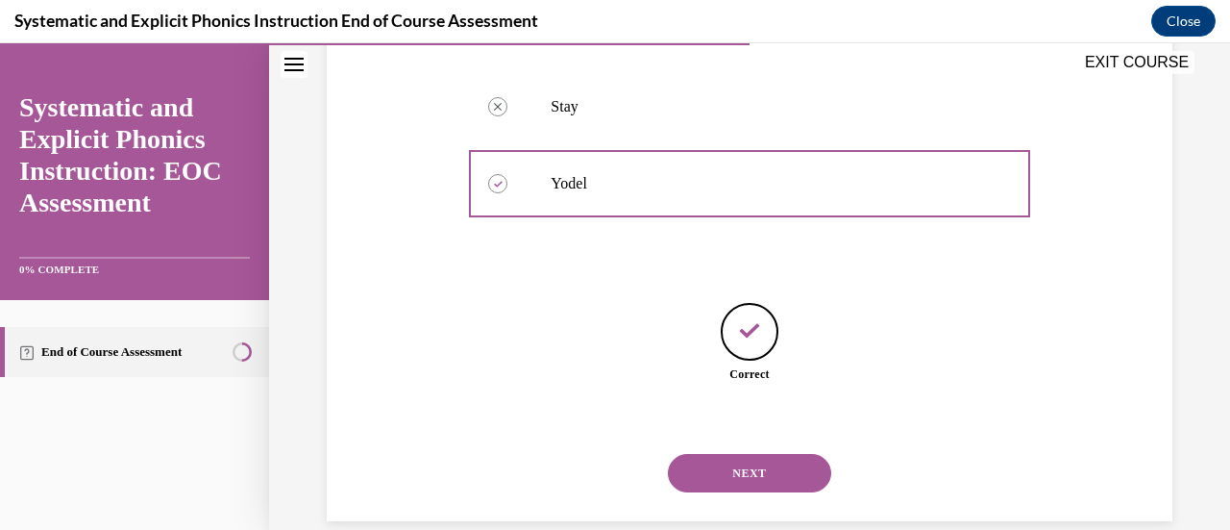
click at [723, 466] on button "NEXT" at bounding box center [749, 473] width 163 height 38
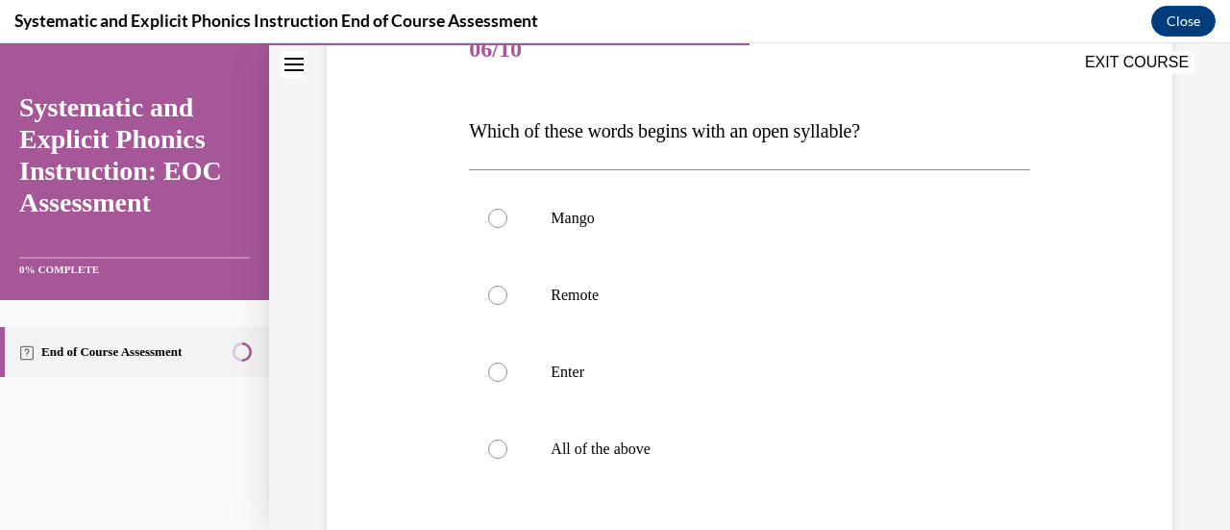
scroll to position [278, 0]
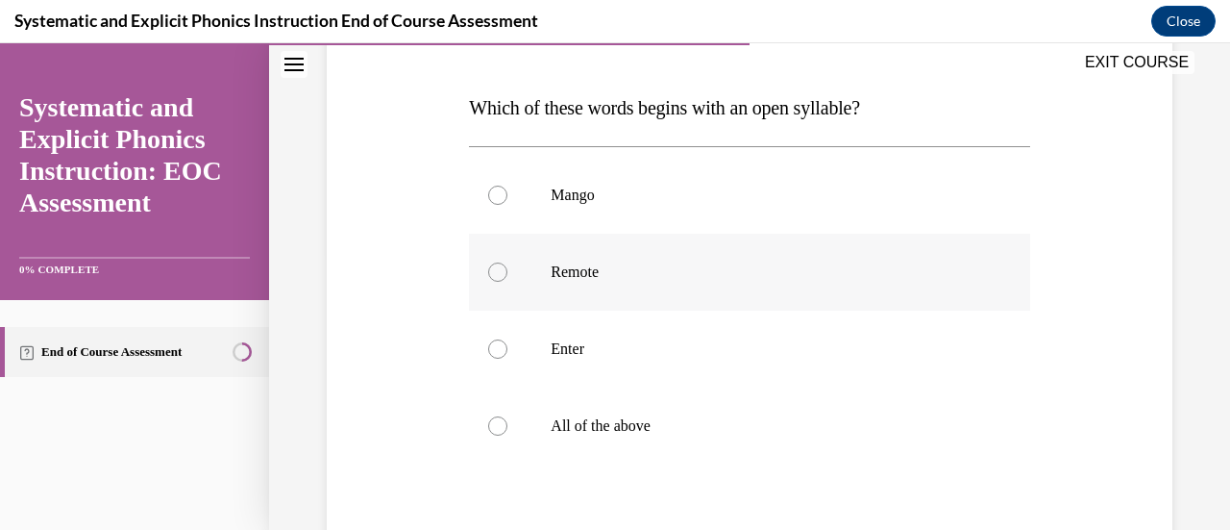
click at [623, 261] on div at bounding box center [749, 272] width 560 height 77
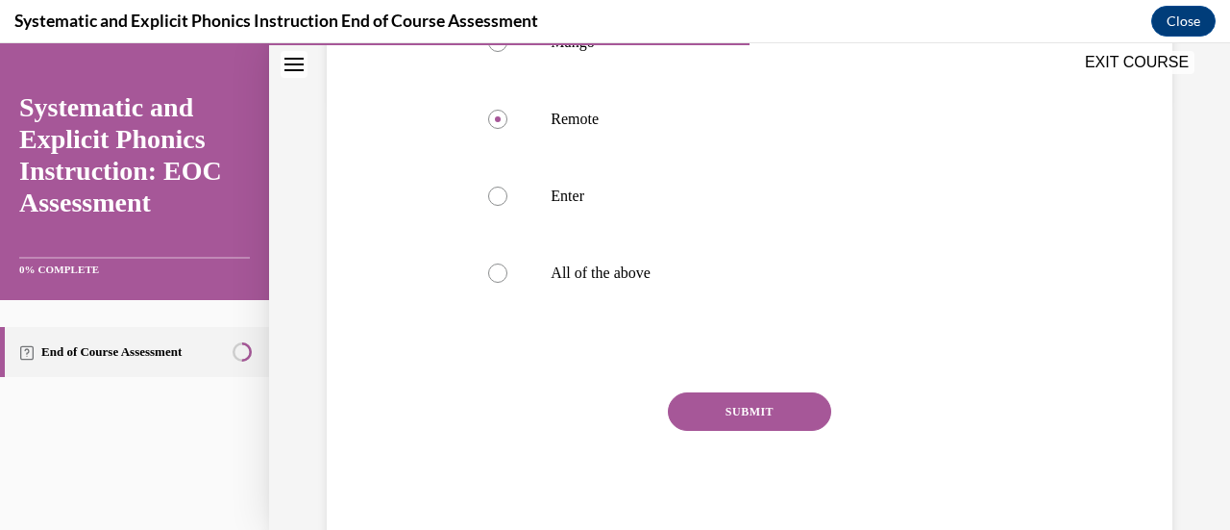
click at [742, 416] on button "SUBMIT" at bounding box center [749, 411] width 163 height 38
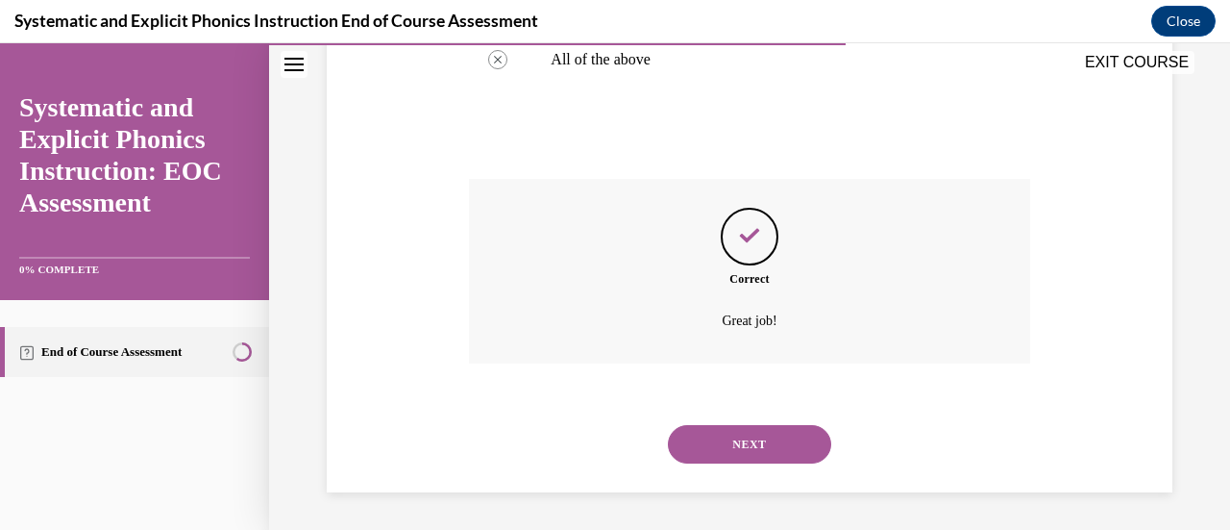
click at [747, 449] on button "NEXT" at bounding box center [749, 444] width 163 height 38
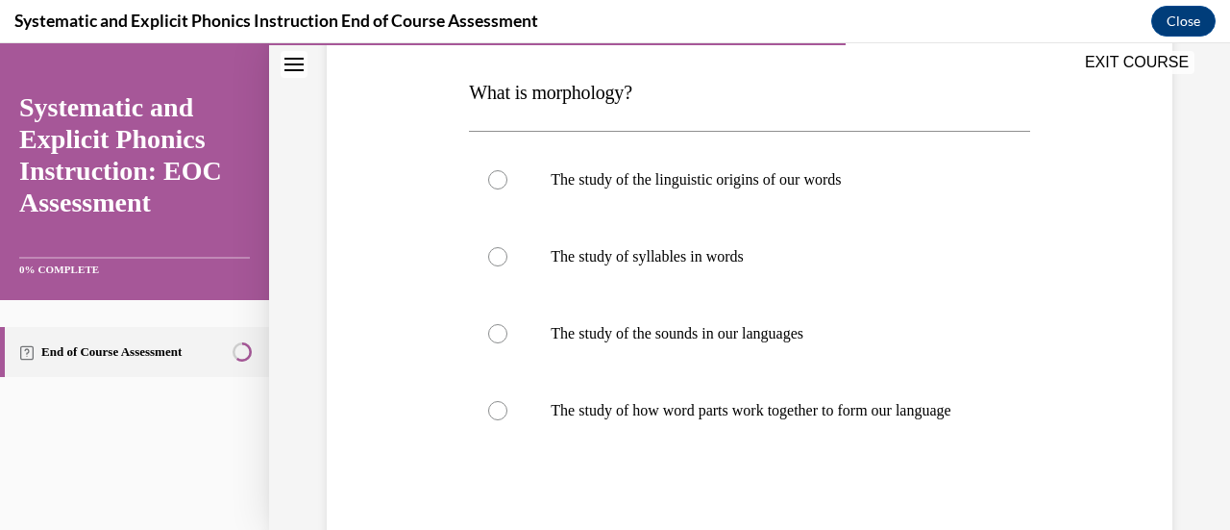
scroll to position [294, 0]
click at [579, 409] on p "The study of how word parts work together to form our language" at bounding box center [766, 409] width 431 height 19
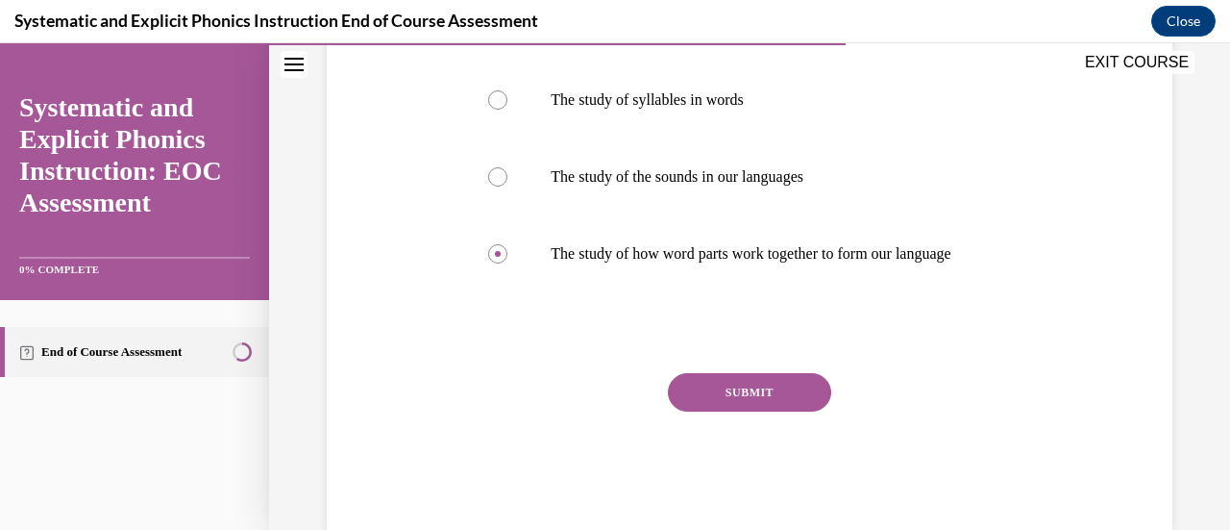
click at [708, 403] on button "SUBMIT" at bounding box center [749, 392] width 163 height 38
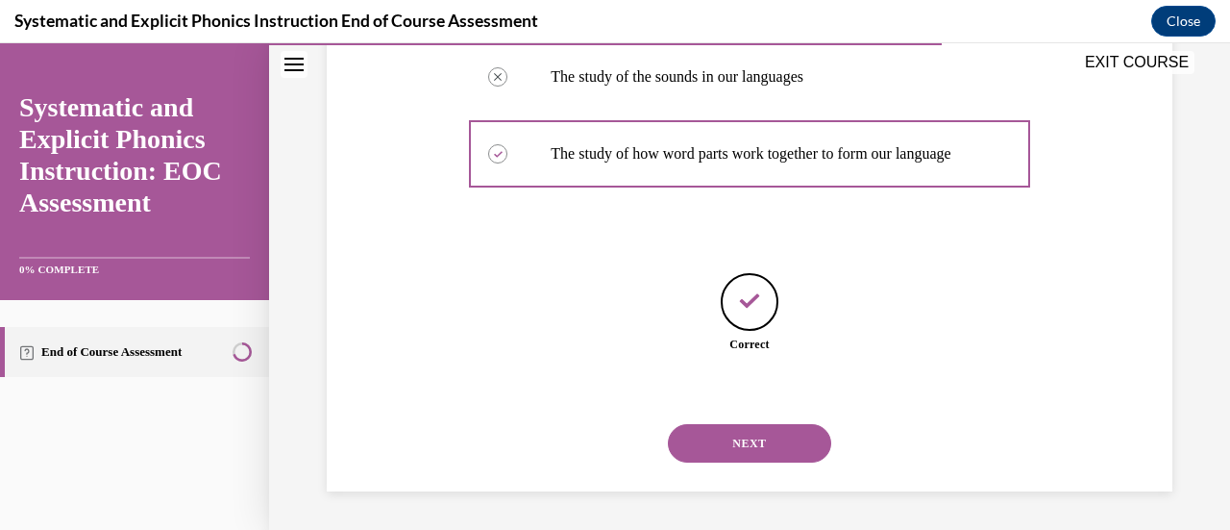
click at [738, 435] on button "NEXT" at bounding box center [749, 443] width 163 height 38
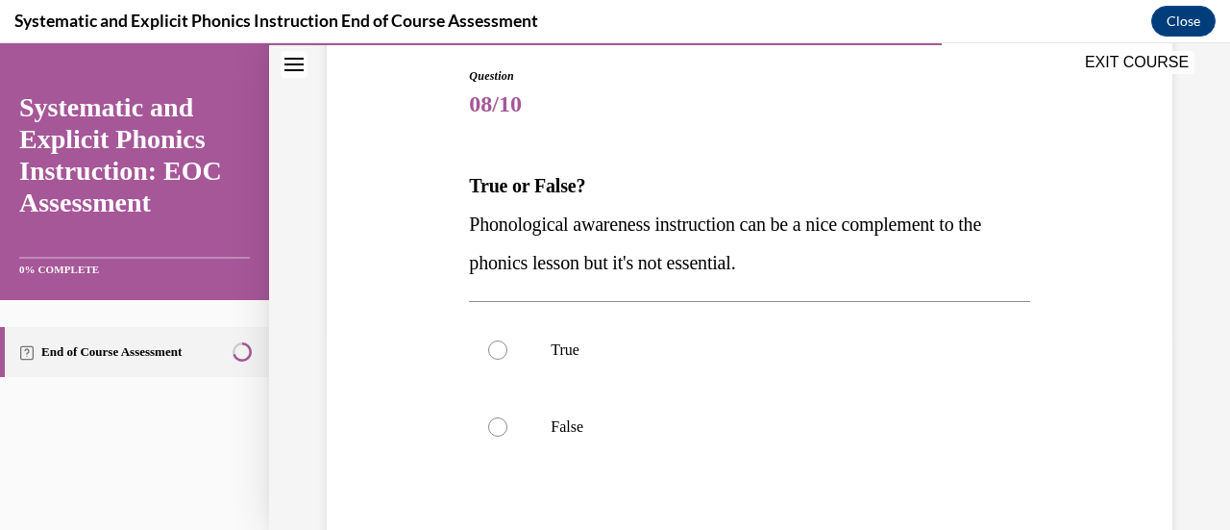
scroll to position [201, 0]
click at [540, 428] on div at bounding box center [749, 425] width 560 height 77
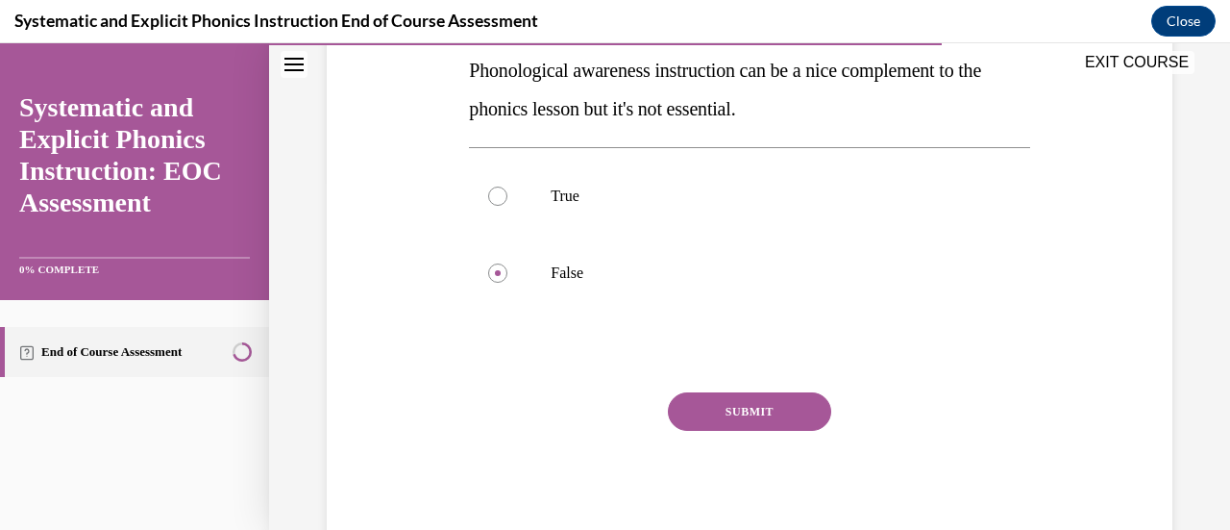
click at [760, 422] on button "SUBMIT" at bounding box center [749, 411] width 163 height 38
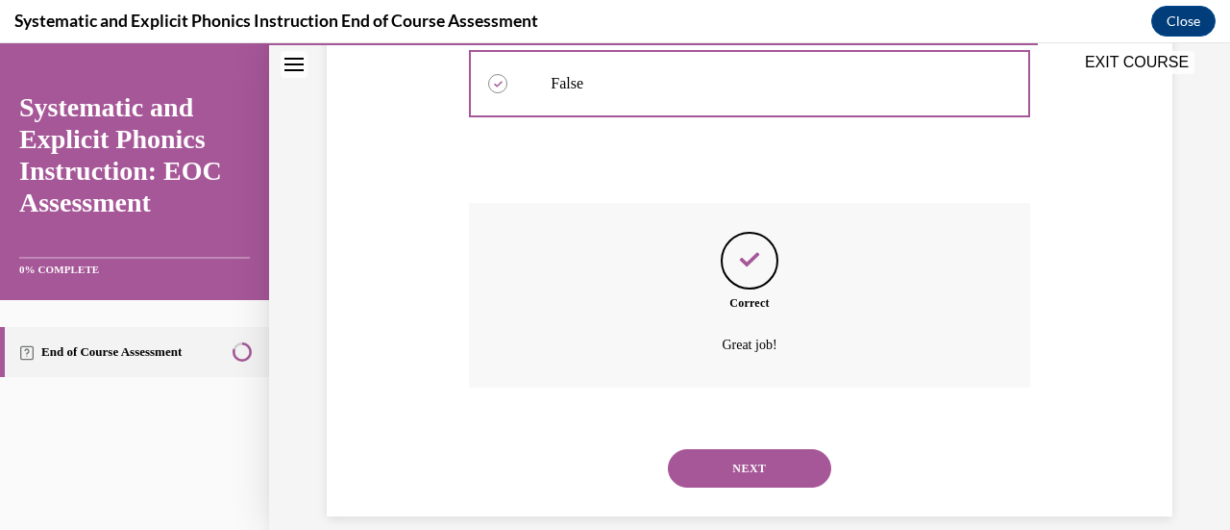
scroll to position [544, 0]
click at [778, 460] on button "NEXT" at bounding box center [749, 467] width 163 height 38
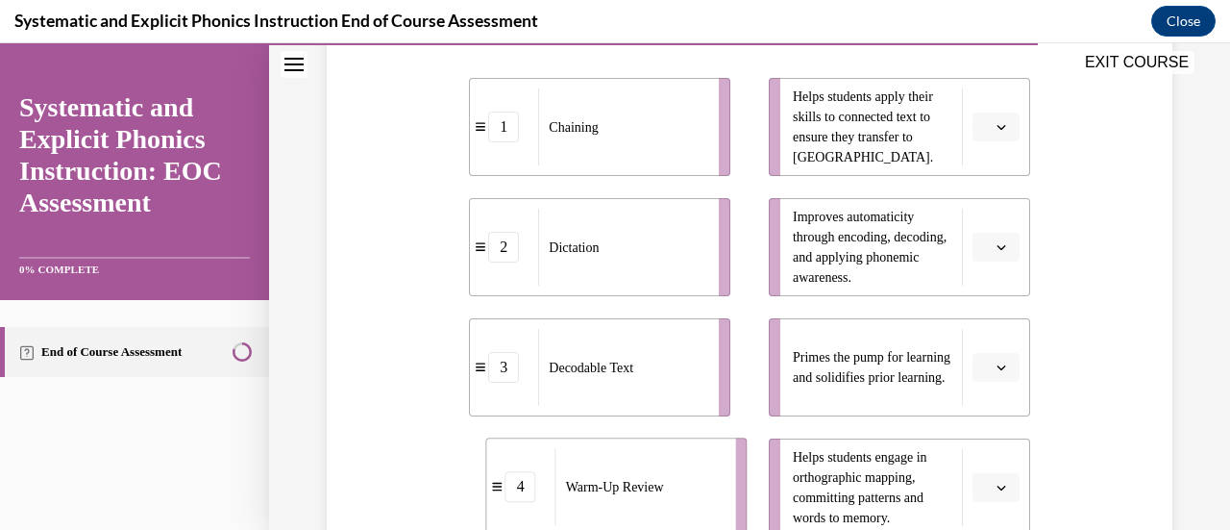
scroll to position [452, 0]
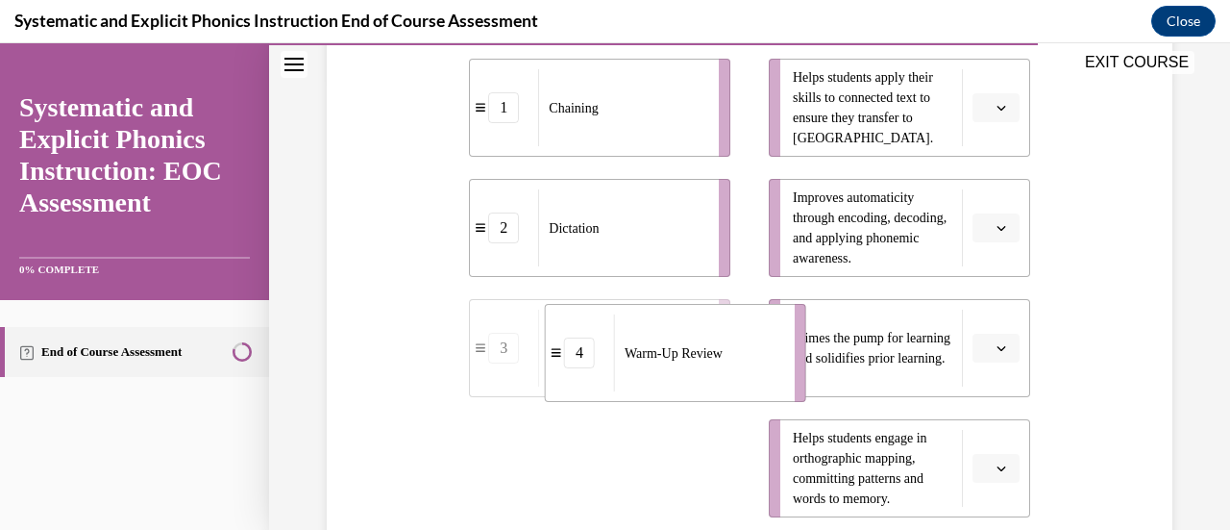
drag, startPoint x: 621, startPoint y: 499, endPoint x: 700, endPoint y: 358, distance: 161.8
click at [700, 358] on div "Warm-Up Review" at bounding box center [698, 352] width 168 height 77
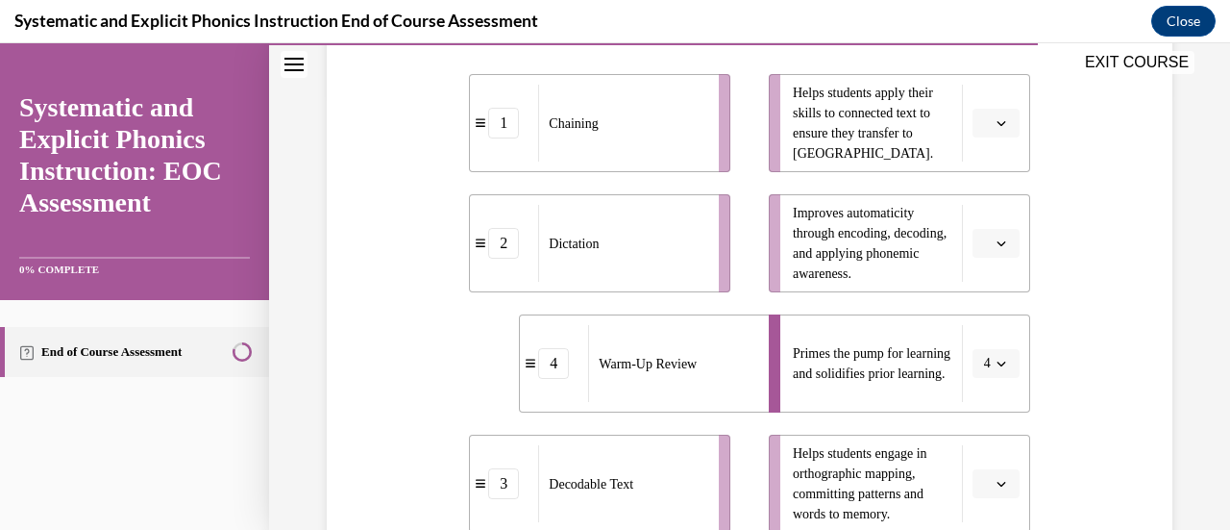
scroll to position [438, 0]
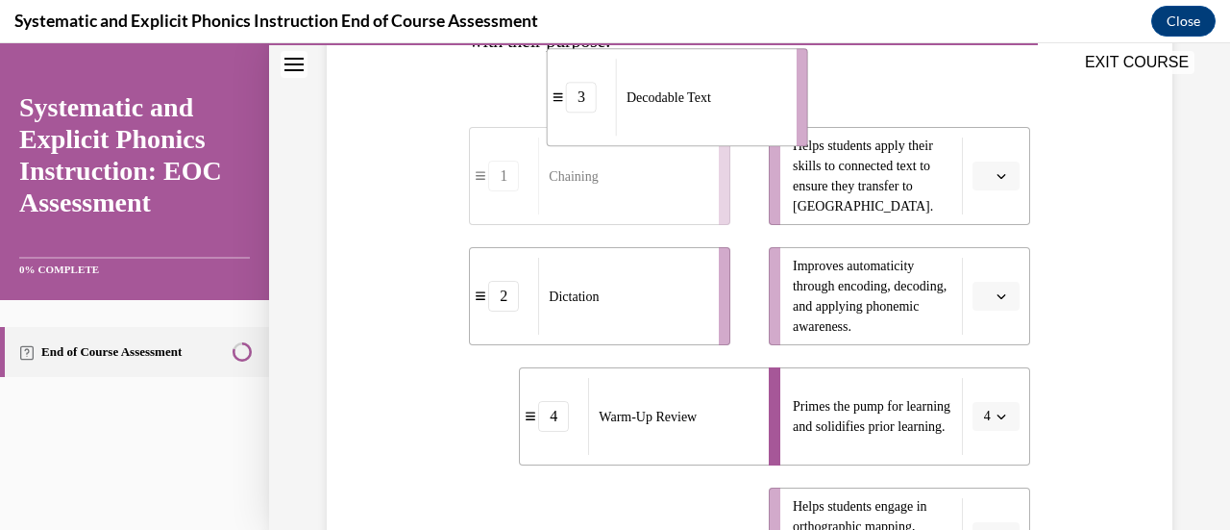
drag, startPoint x: 653, startPoint y: 484, endPoint x: 731, endPoint y: 89, distance: 402.7
click at [731, 89] on div "Decodable Text" at bounding box center [700, 97] width 168 height 77
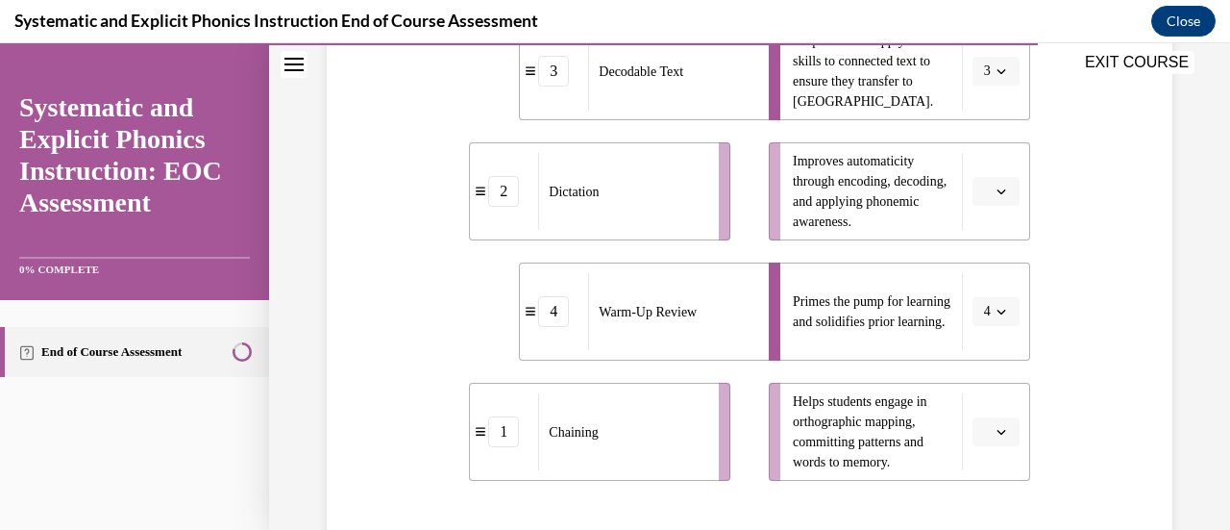
scroll to position [491, 0]
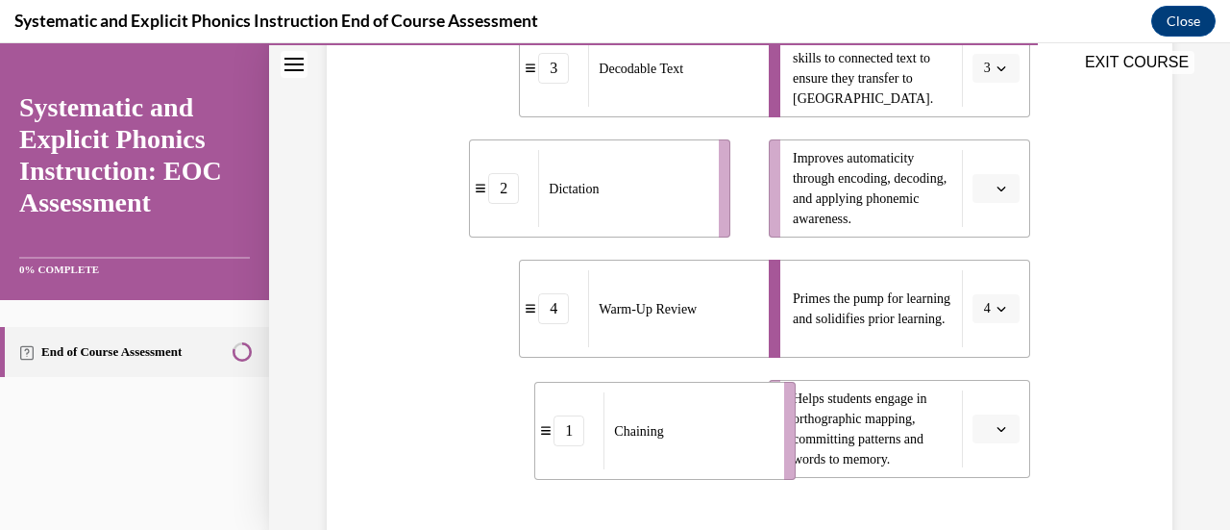
drag, startPoint x: 631, startPoint y: 438, endPoint x: 696, endPoint y: 440, distance: 65.4
click at [696, 440] on div "Chaining" at bounding box center [688, 430] width 168 height 77
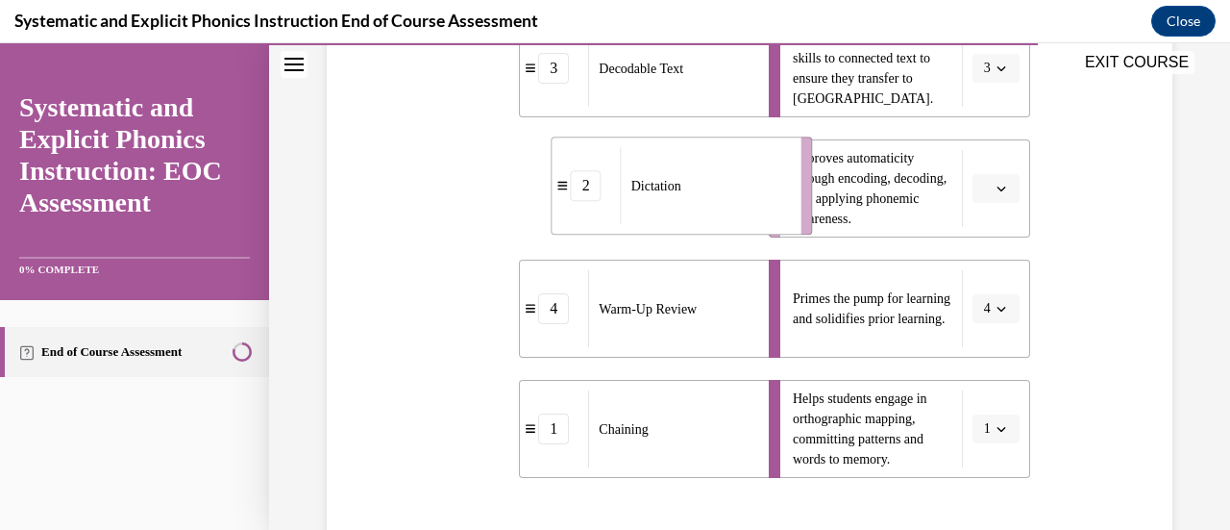
drag, startPoint x: 682, startPoint y: 218, endPoint x: 764, endPoint y: 216, distance: 82.7
click at [764, 216] on div "Dictation" at bounding box center [705, 185] width 168 height 77
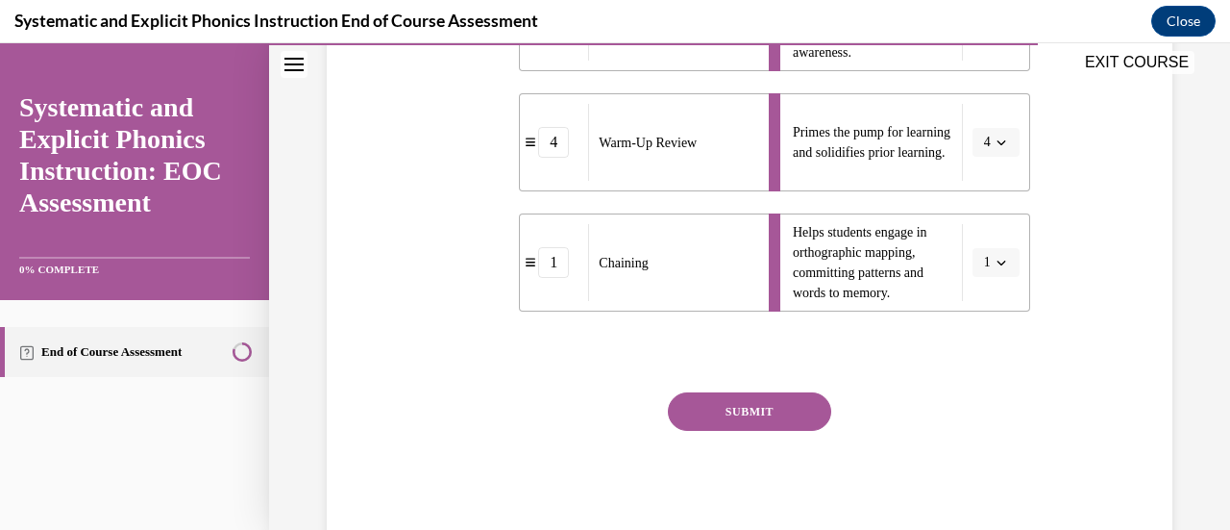
click at [763, 410] on button "SUBMIT" at bounding box center [749, 411] width 163 height 38
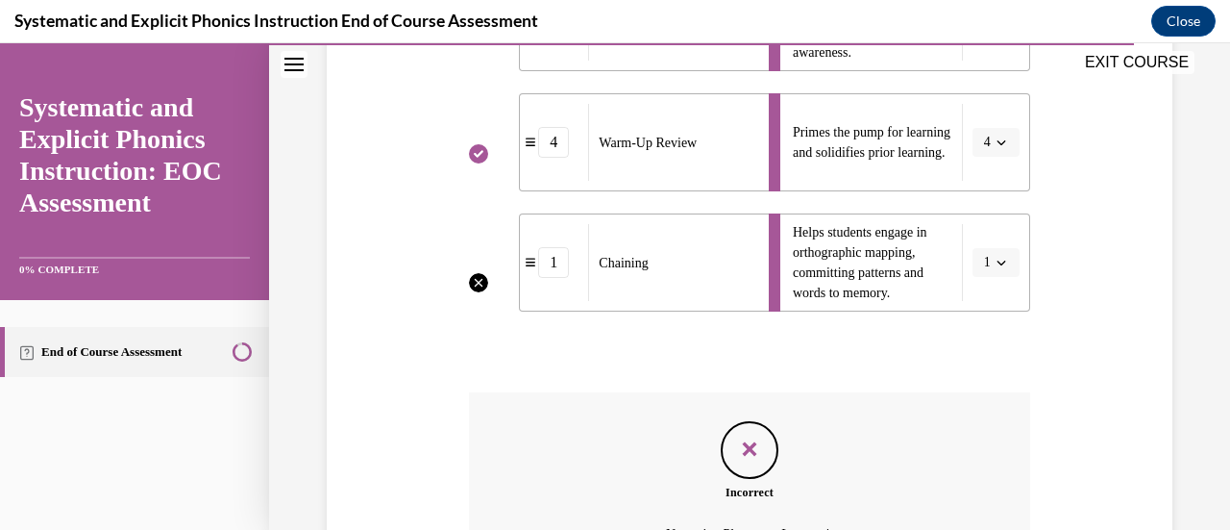
scroll to position [871, 0]
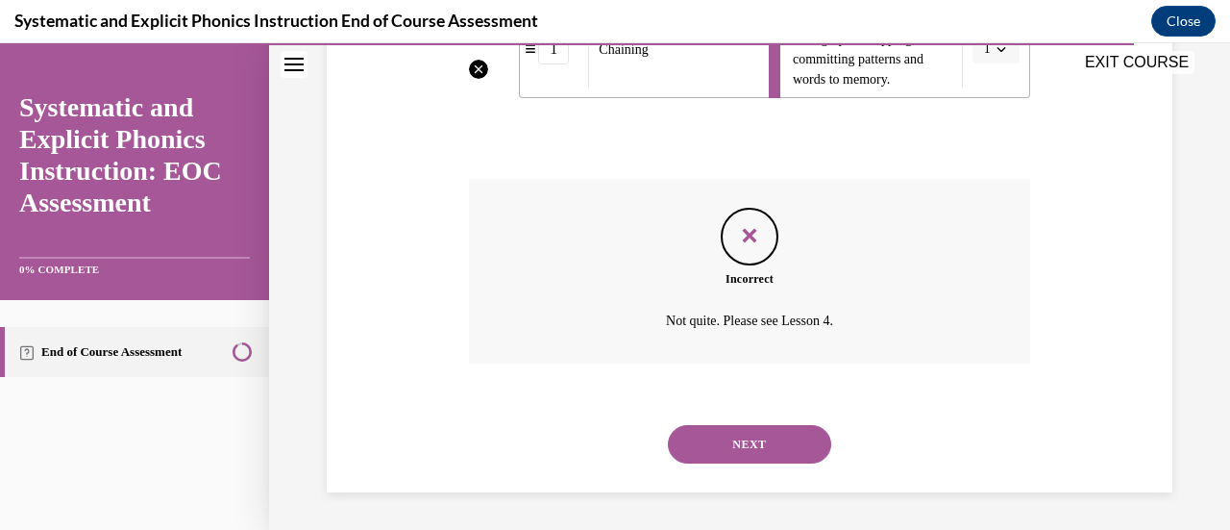
click at [758, 456] on button "NEXT" at bounding box center [749, 444] width 163 height 38
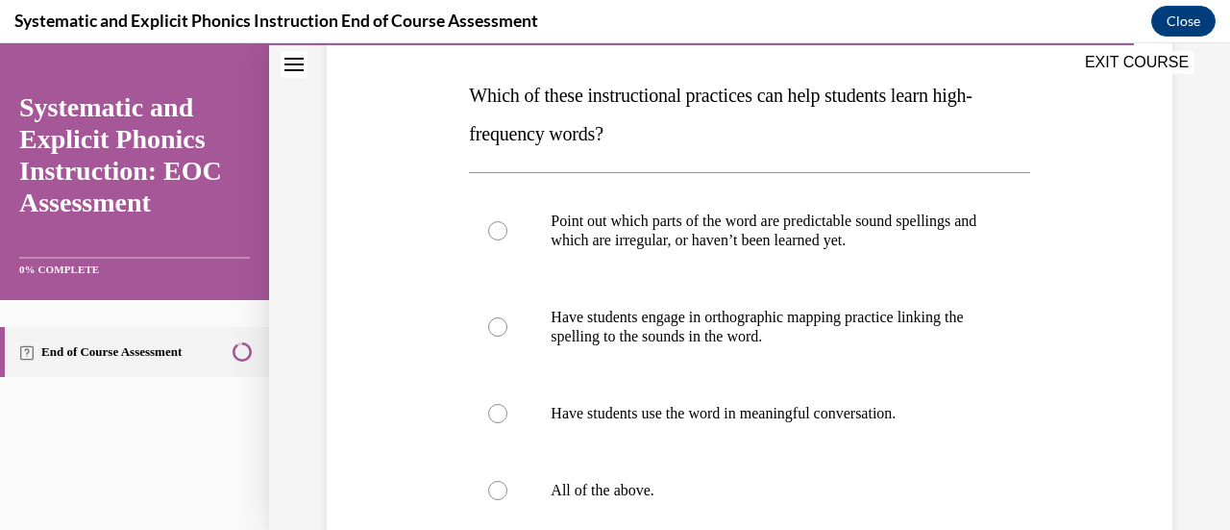
scroll to position [289, 0]
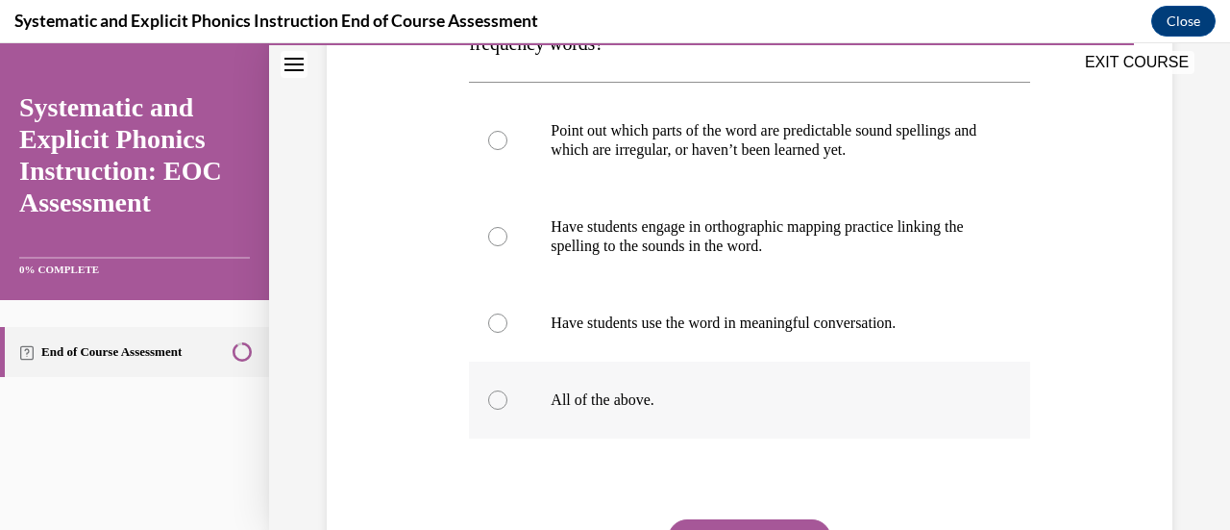
click at [571, 370] on div at bounding box center [749, 399] width 560 height 77
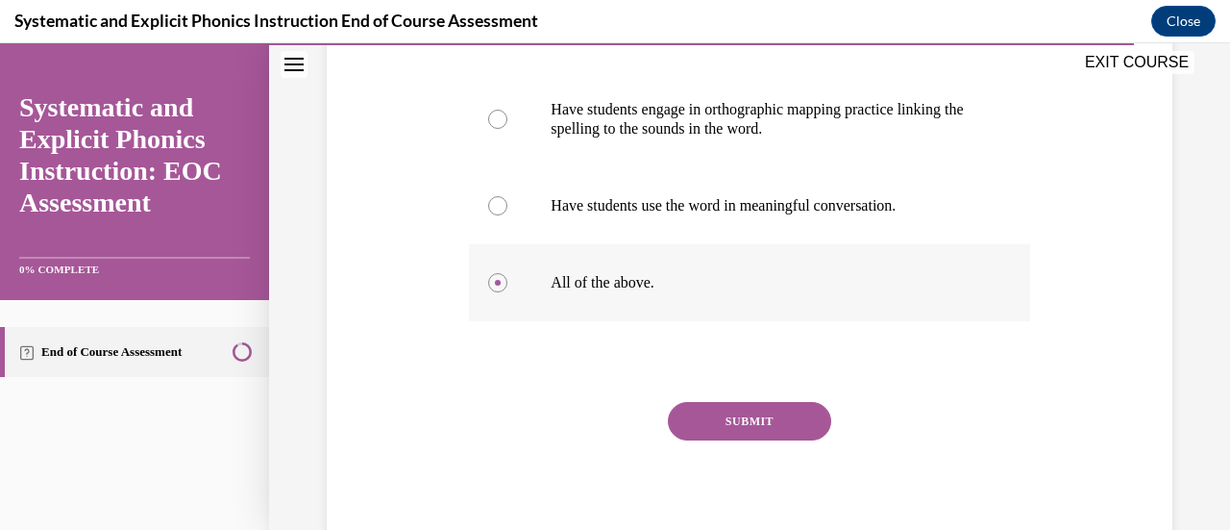
scroll to position [499, 0]
click at [726, 412] on button "SUBMIT" at bounding box center [749, 420] width 163 height 38
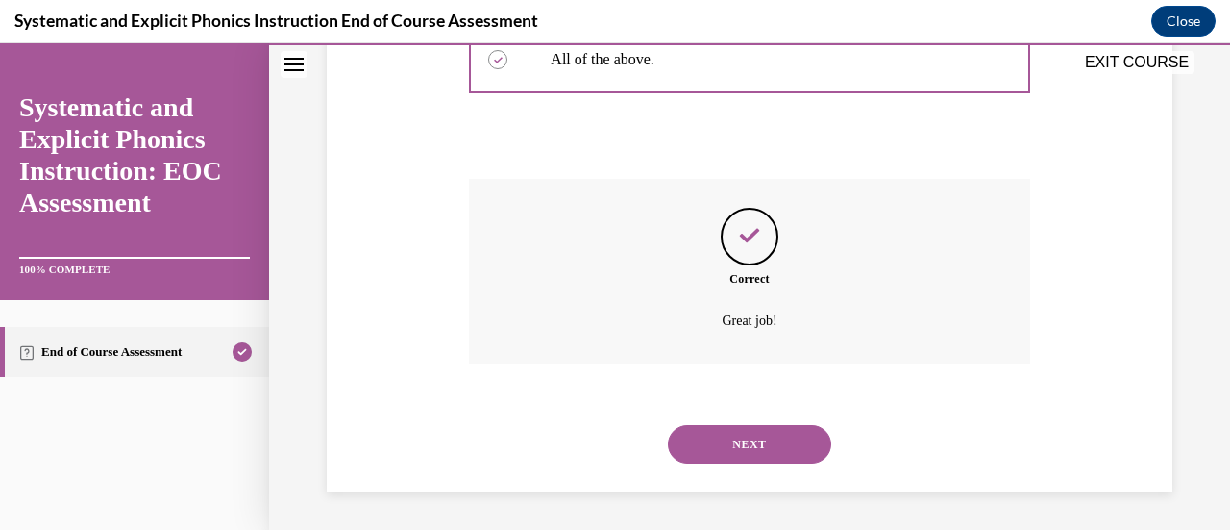
click at [736, 435] on button "NEXT" at bounding box center [749, 444] width 163 height 38
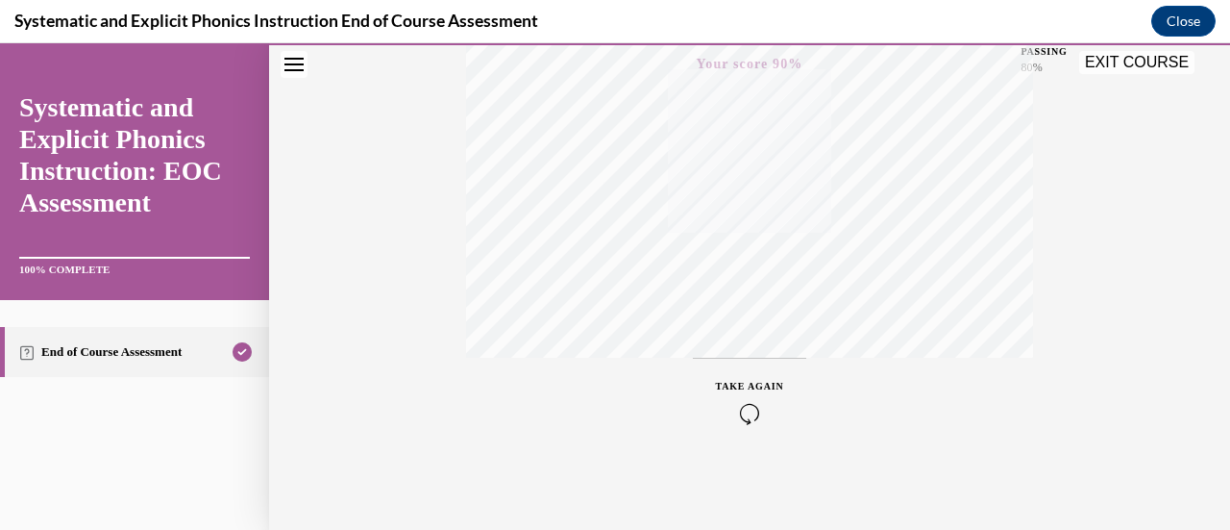
scroll to position [0, 0]
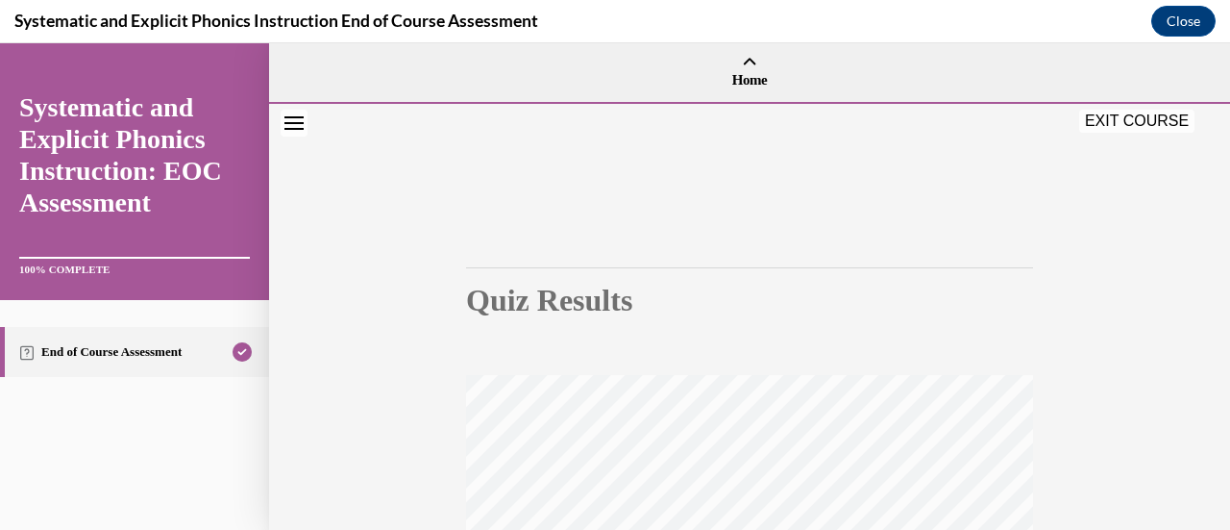
click at [1134, 110] on button "EXIT COURSE" at bounding box center [1137, 121] width 115 height 23
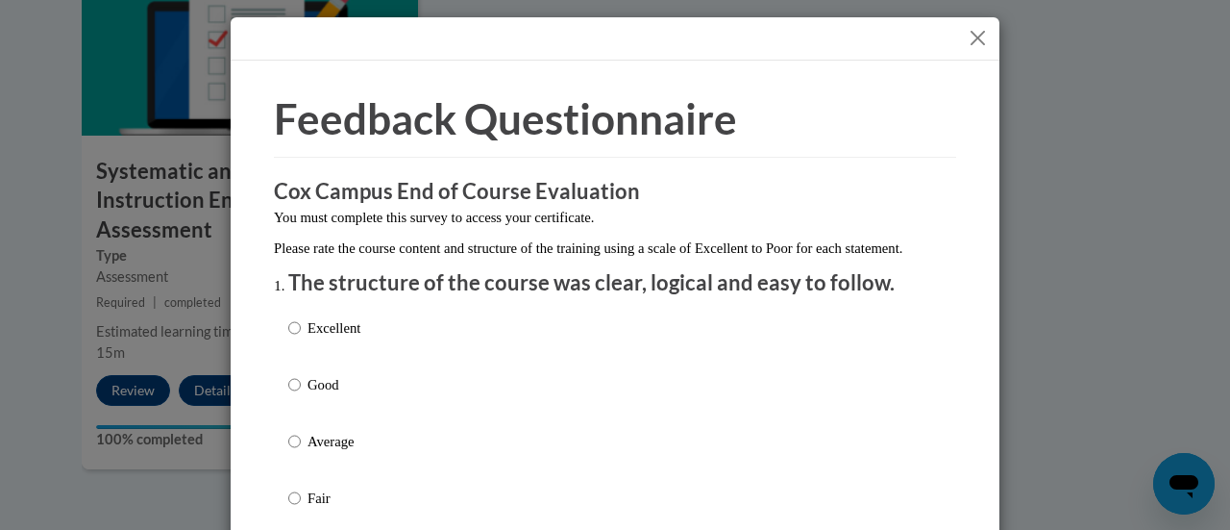
click at [329, 426] on label "Good" at bounding box center [324, 400] width 72 height 52
click at [301, 395] on input "Good" at bounding box center [294, 384] width 12 height 21
radio input "true"
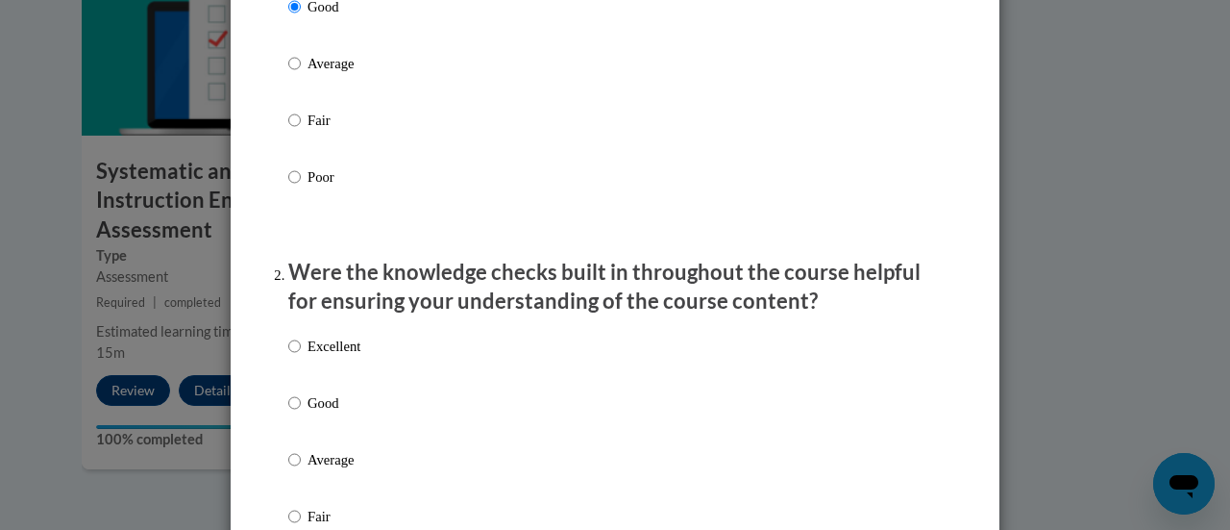
click at [329, 440] on label "Good" at bounding box center [324, 418] width 72 height 52
click at [301, 413] on input "Good" at bounding box center [294, 402] width 12 height 21
radio input "true"
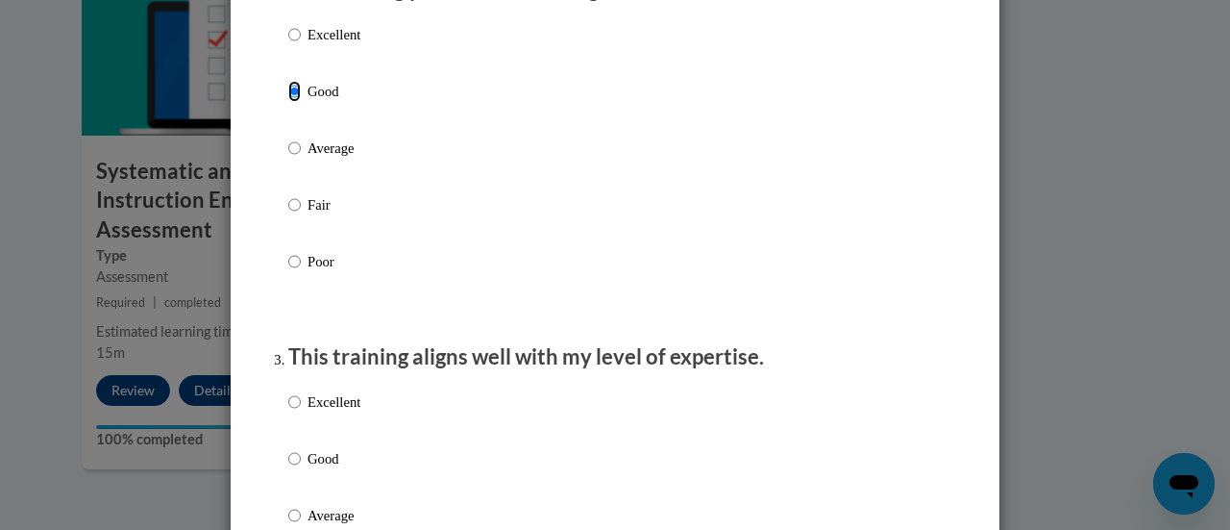
scroll to position [703, 0]
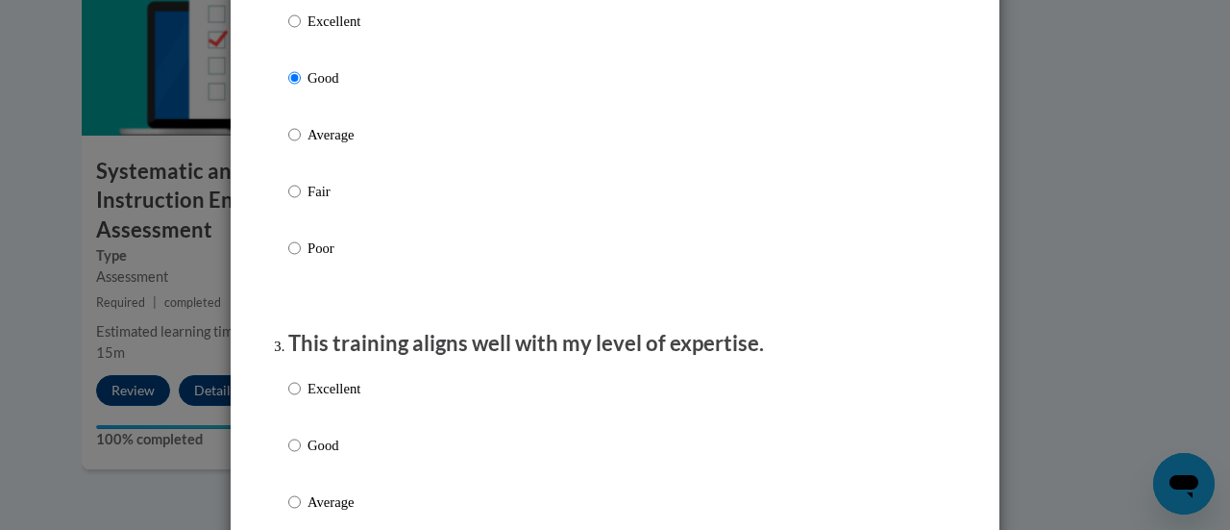
click at [329, 430] on label "Excellent" at bounding box center [324, 404] width 72 height 52
click at [301, 399] on input "Excellent" at bounding box center [294, 388] width 12 height 21
radio input "true"
click at [318, 456] on p "Good" at bounding box center [334, 445] width 53 height 21
click at [301, 456] on input "Good" at bounding box center [294, 445] width 12 height 21
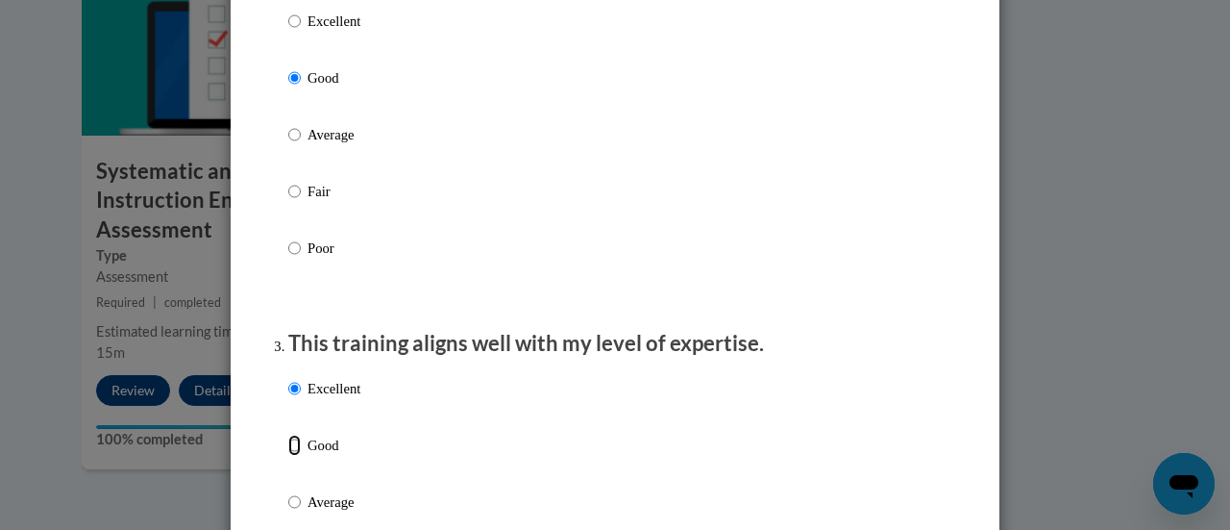
radio input "true"
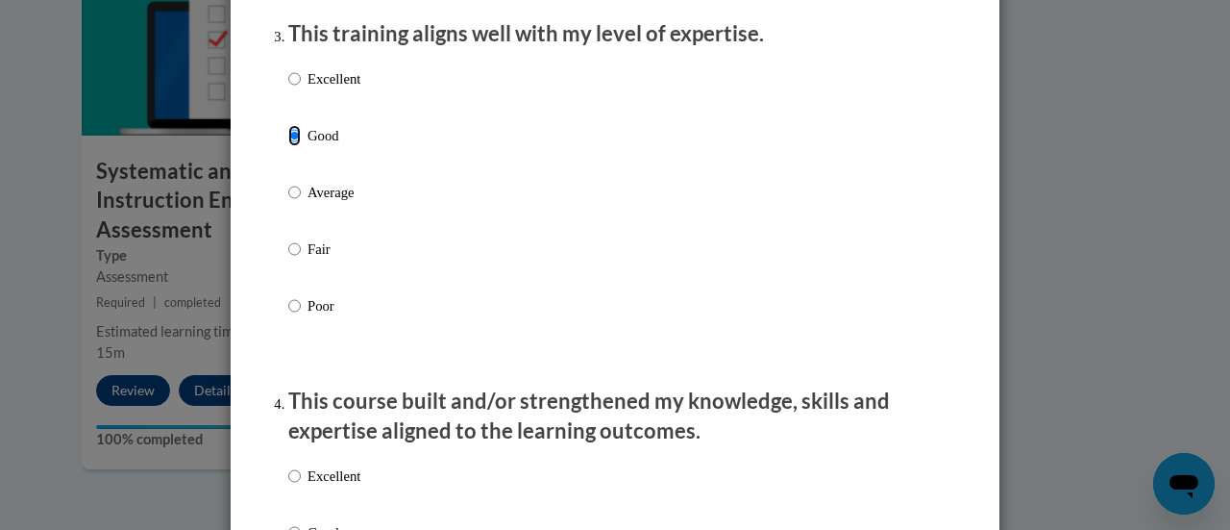
scroll to position [1081, 0]
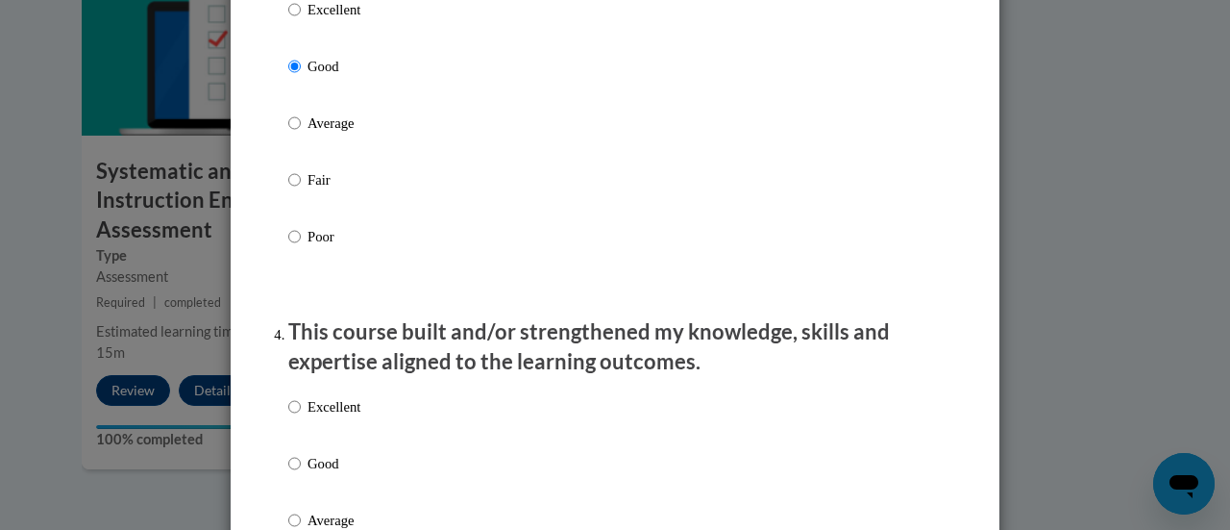
click at [318, 448] on label "Excellent" at bounding box center [324, 422] width 72 height 52
click at [301, 417] on input "Excellent" at bounding box center [294, 406] width 12 height 21
radio input "true"
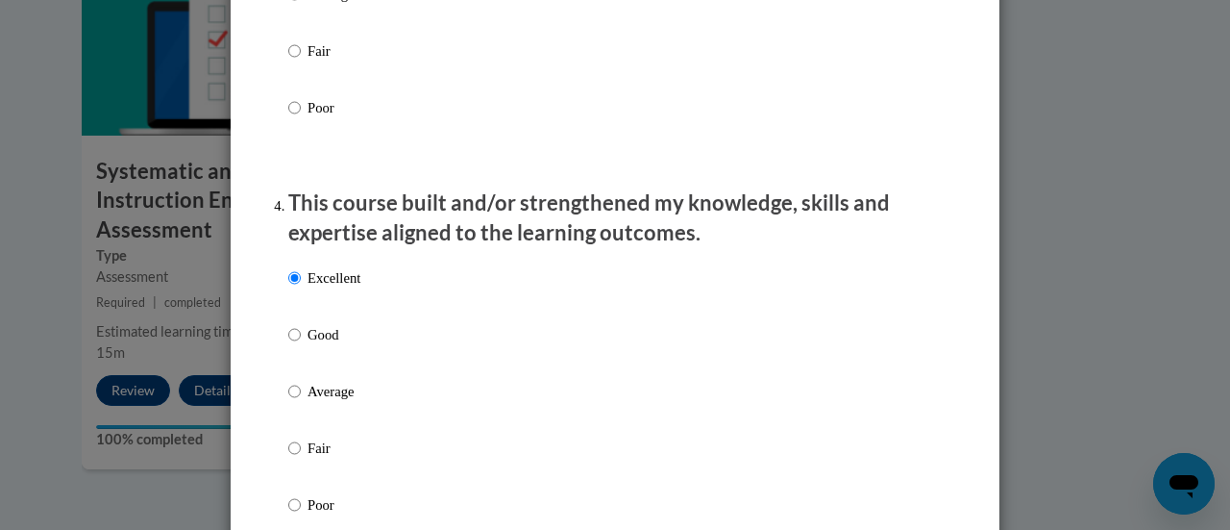
click at [333, 422] on label "Average" at bounding box center [324, 407] width 72 height 52
click at [301, 402] on input "Average" at bounding box center [294, 391] width 12 height 21
radio input "true"
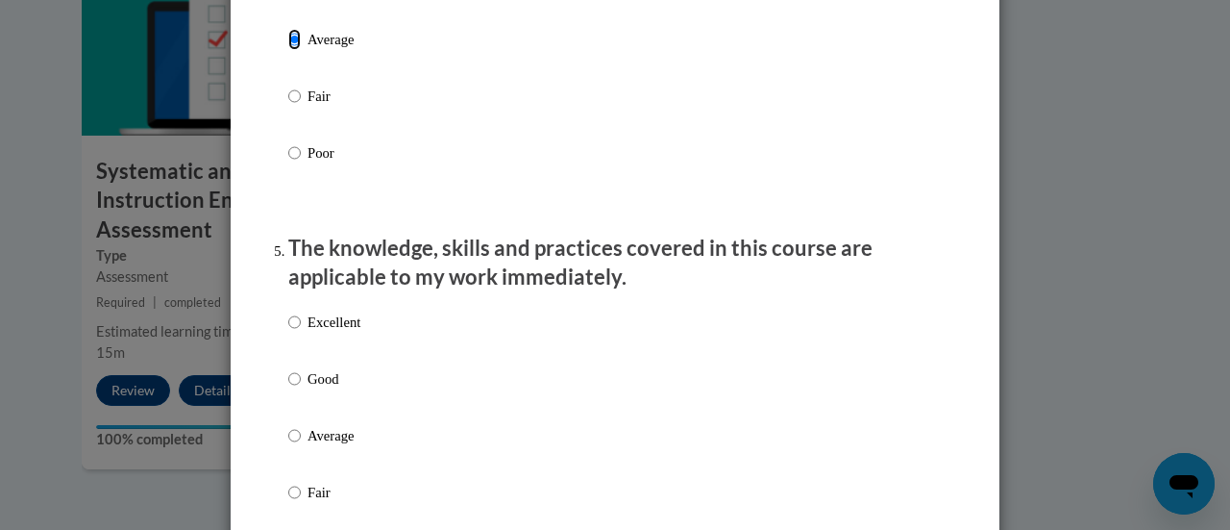
scroll to position [1565, 0]
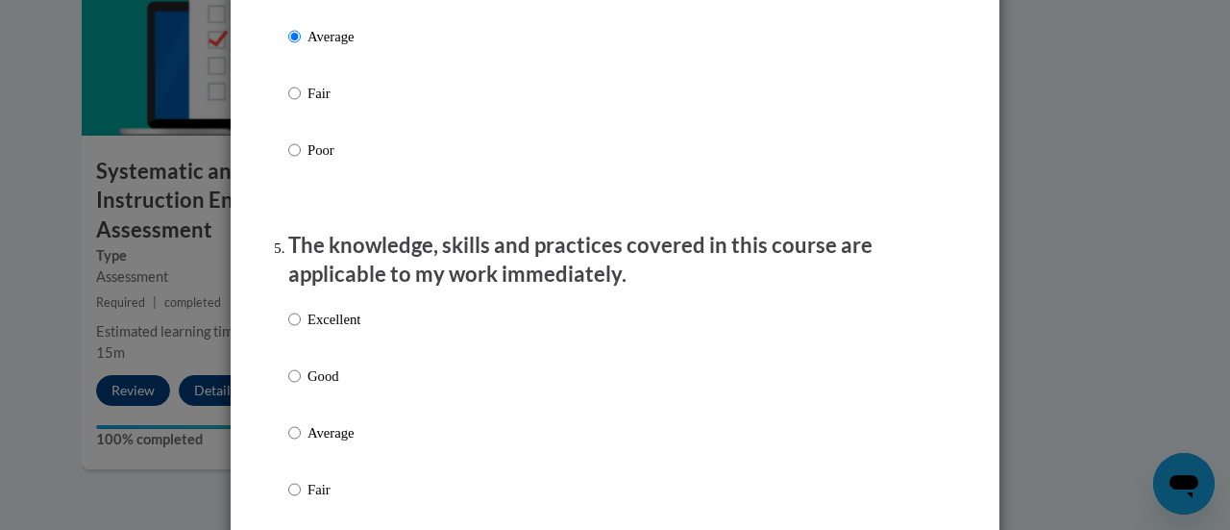
click at [335, 439] on p "Average" at bounding box center [334, 432] width 53 height 21
click at [301, 439] on input "Average" at bounding box center [294, 432] width 12 height 21
radio input "true"
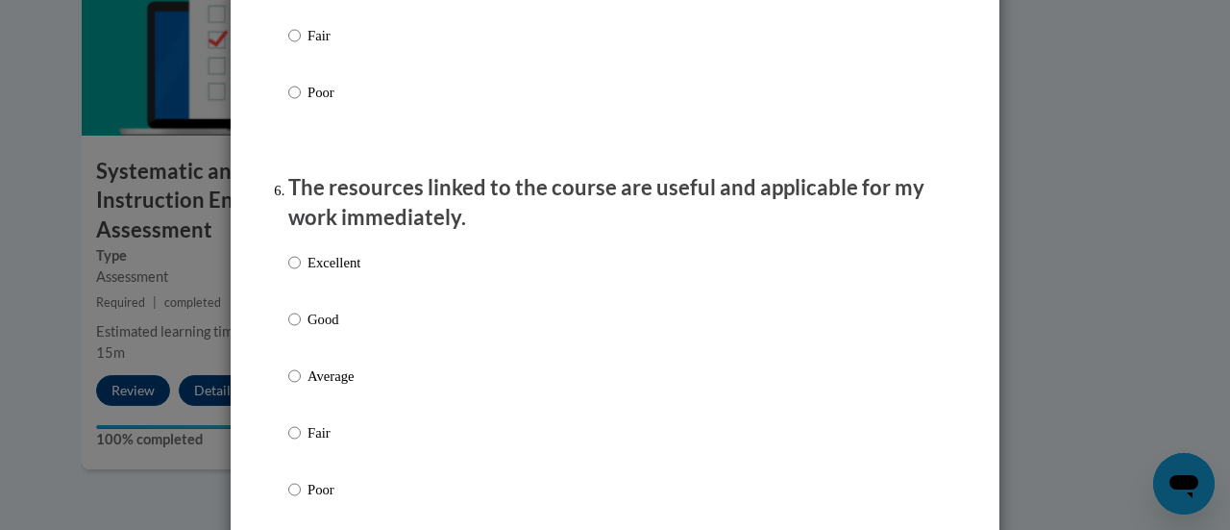
click at [319, 386] on p "Average" at bounding box center [334, 375] width 53 height 21
click at [301, 386] on input "Average" at bounding box center [294, 375] width 12 height 21
radio input "true"
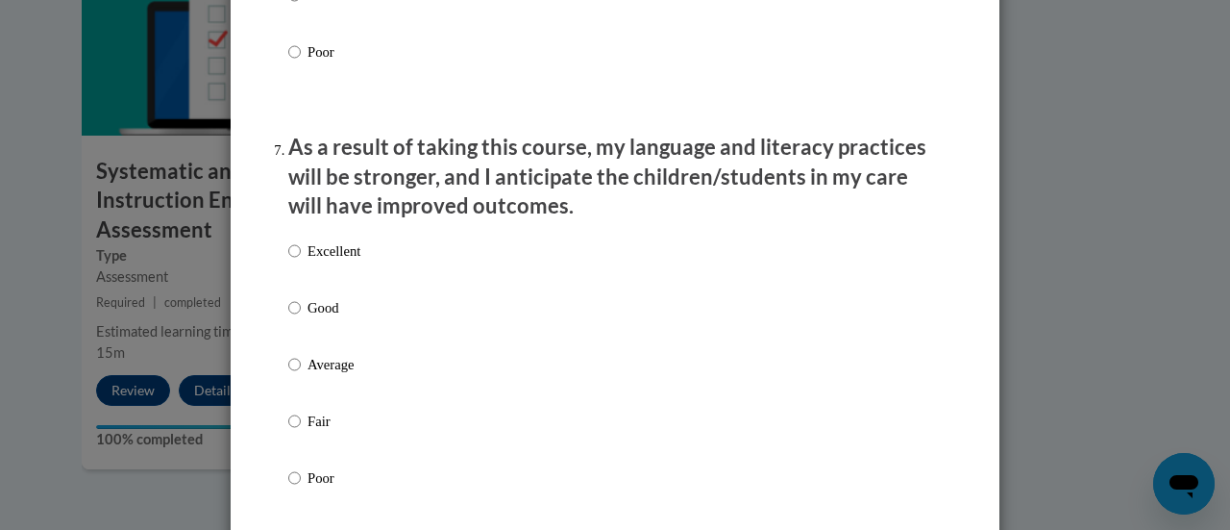
click at [319, 399] on label "Average" at bounding box center [324, 380] width 72 height 52
click at [301, 375] on input "Average" at bounding box center [294, 364] width 12 height 21
radio input "true"
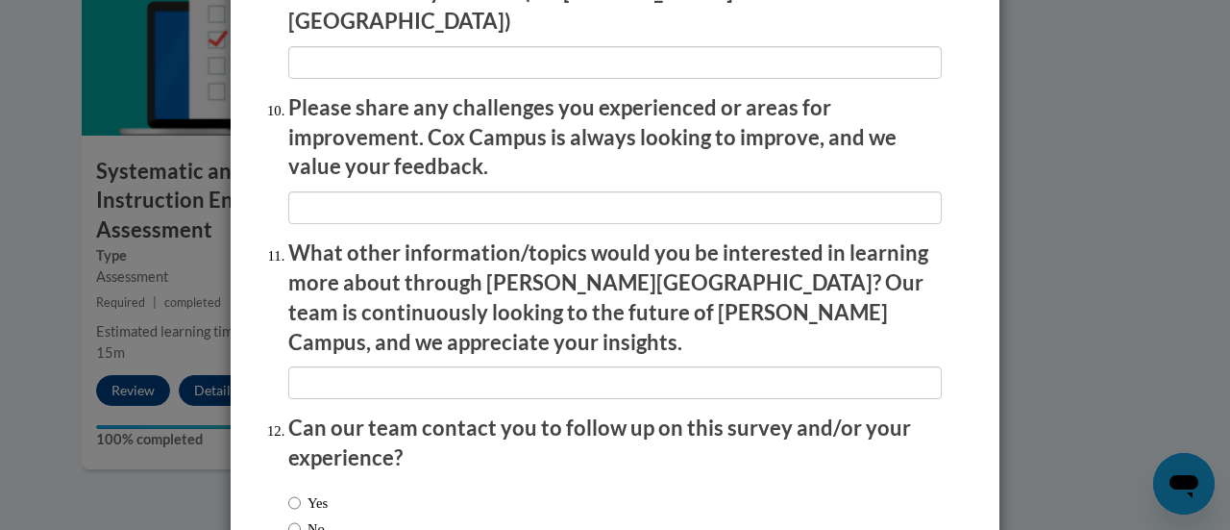
scroll to position [3467, 0]
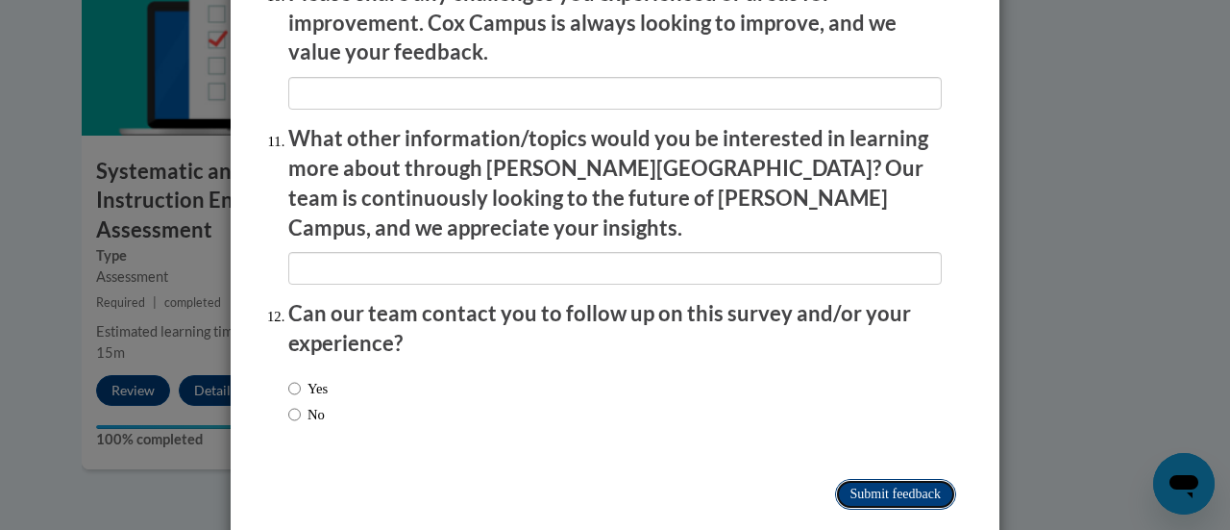
click at [904, 479] on input "Submit feedback" at bounding box center [895, 494] width 121 height 31
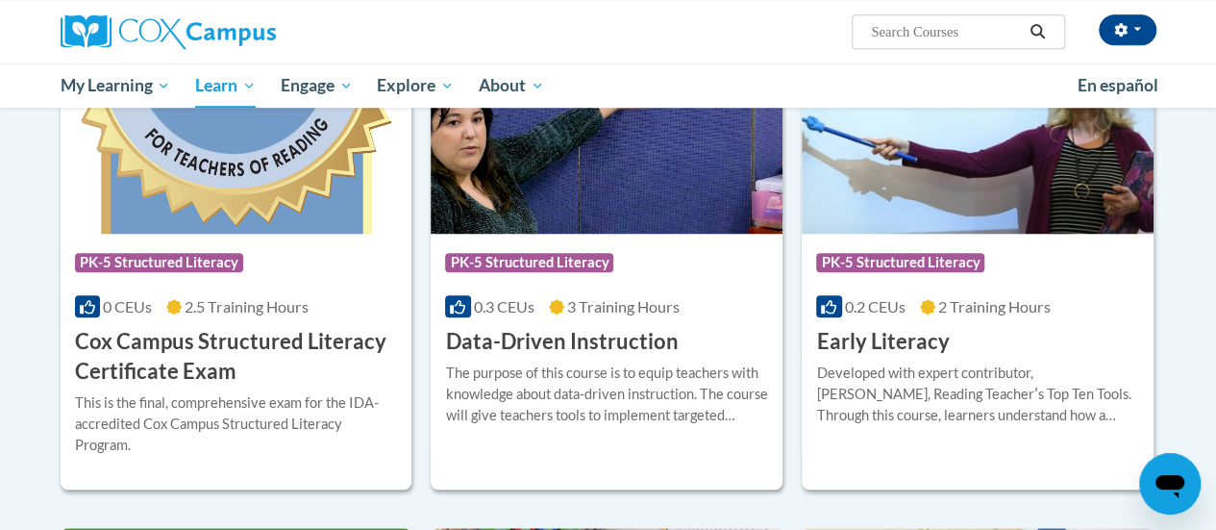
scroll to position [345, 0]
